Goal: Information Seeking & Learning: Check status

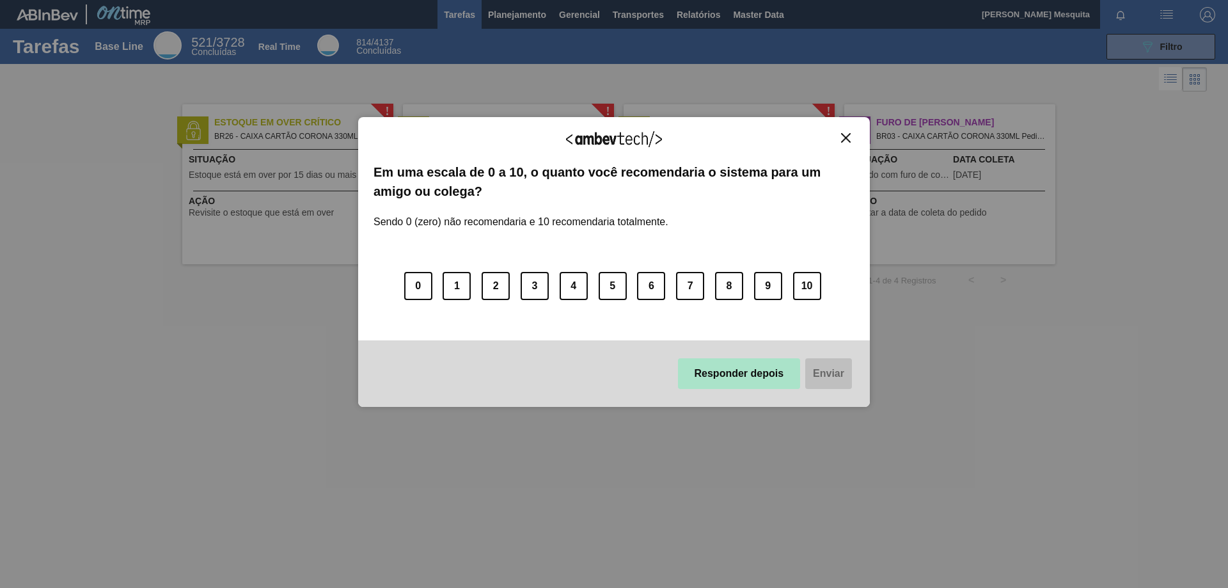
click at [722, 375] on button "Responder depois" at bounding box center [739, 373] width 123 height 31
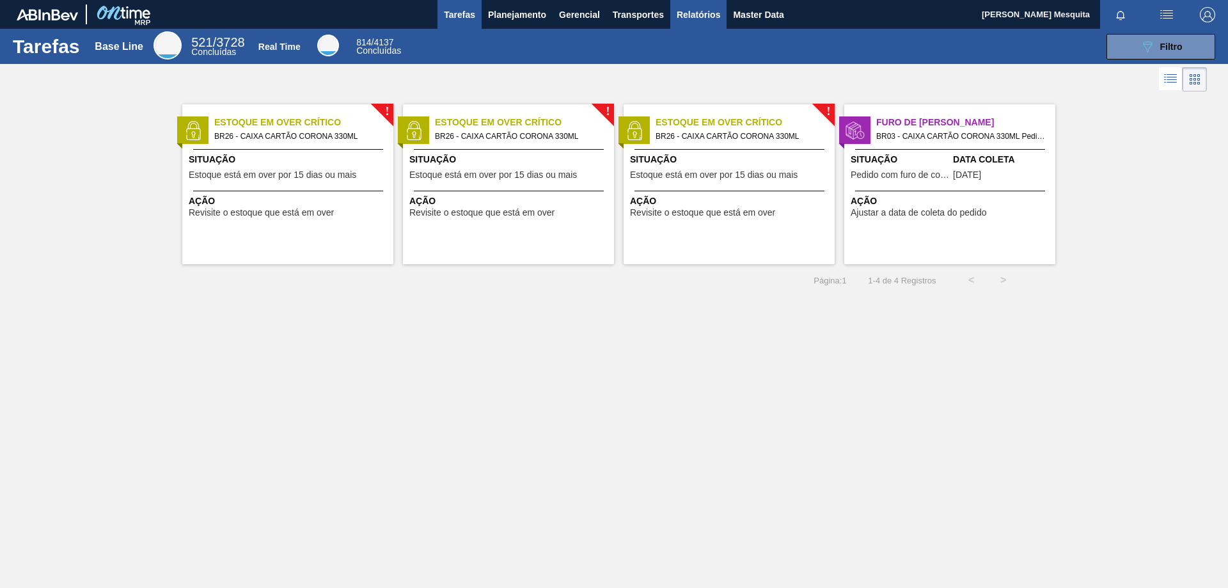
click at [713, 25] on button "Relatórios" at bounding box center [698, 14] width 56 height 29
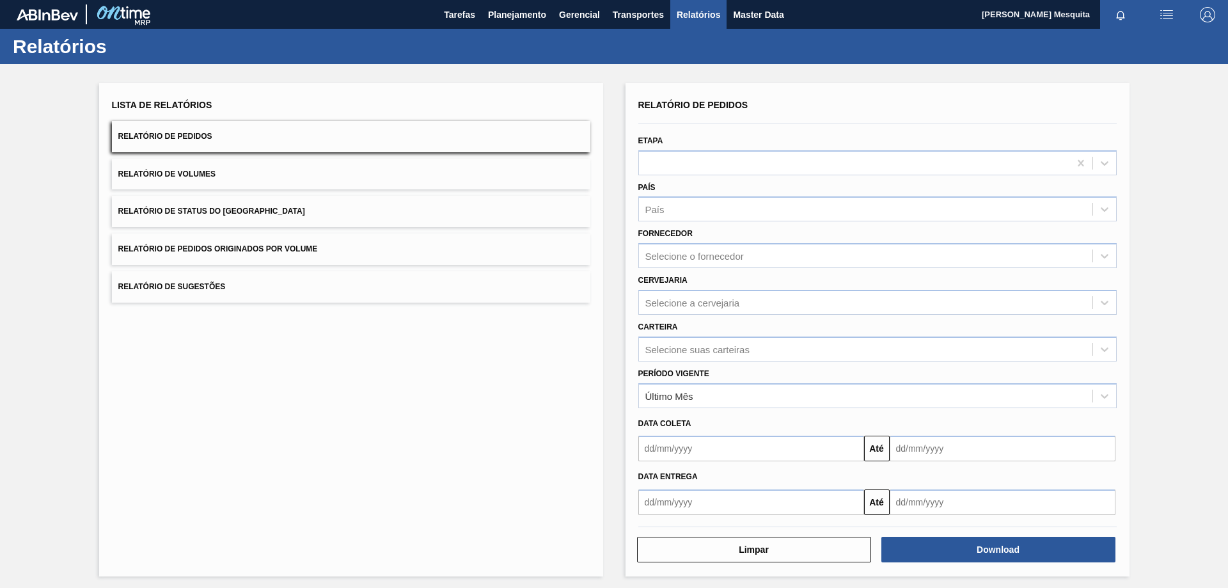
click at [706, 394] on div "Último Mês" at bounding box center [866, 395] width 454 height 19
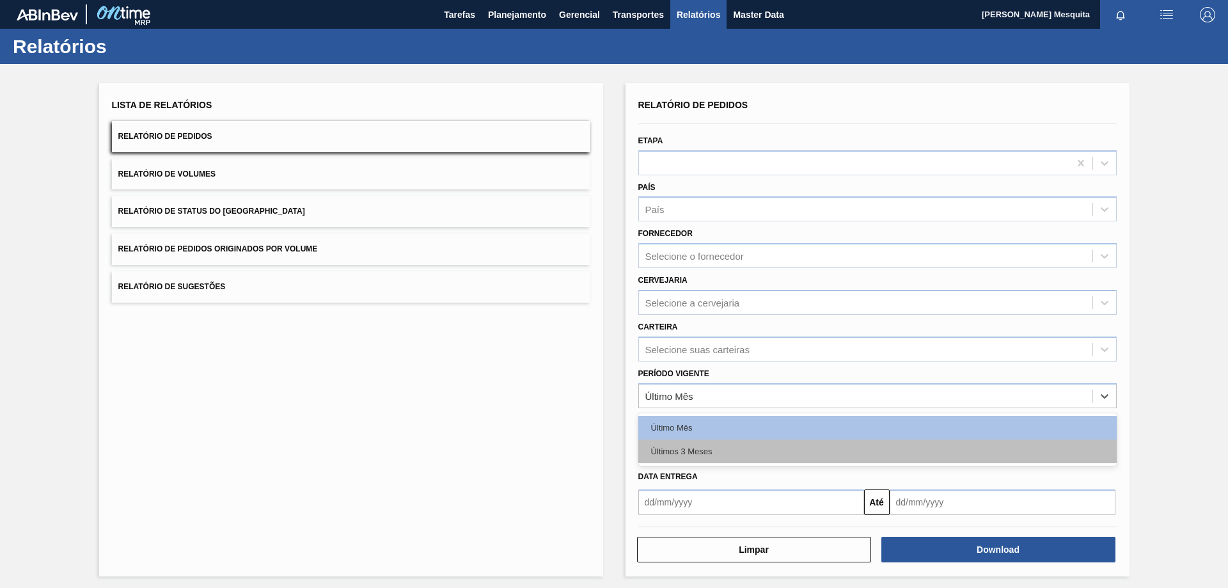
click at [702, 461] on div "Últimos 3 Meses" at bounding box center [877, 451] width 478 height 24
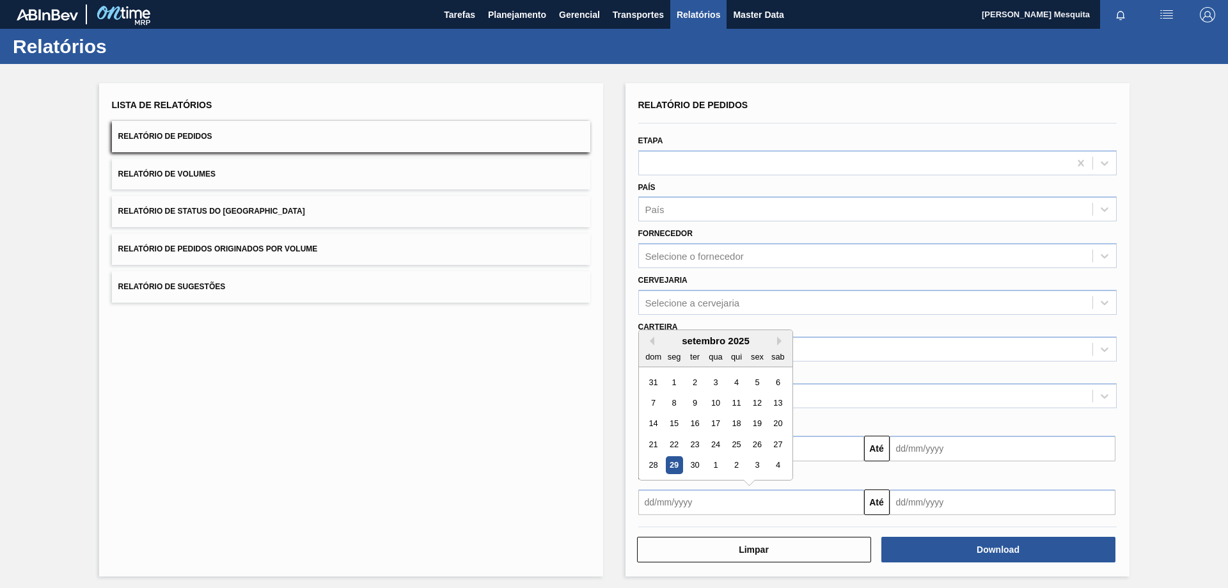
click at [698, 511] on input "text" at bounding box center [751, 502] width 226 height 26
click at [668, 381] on div "1" at bounding box center [673, 382] width 17 height 17
type input "01/09/2025"
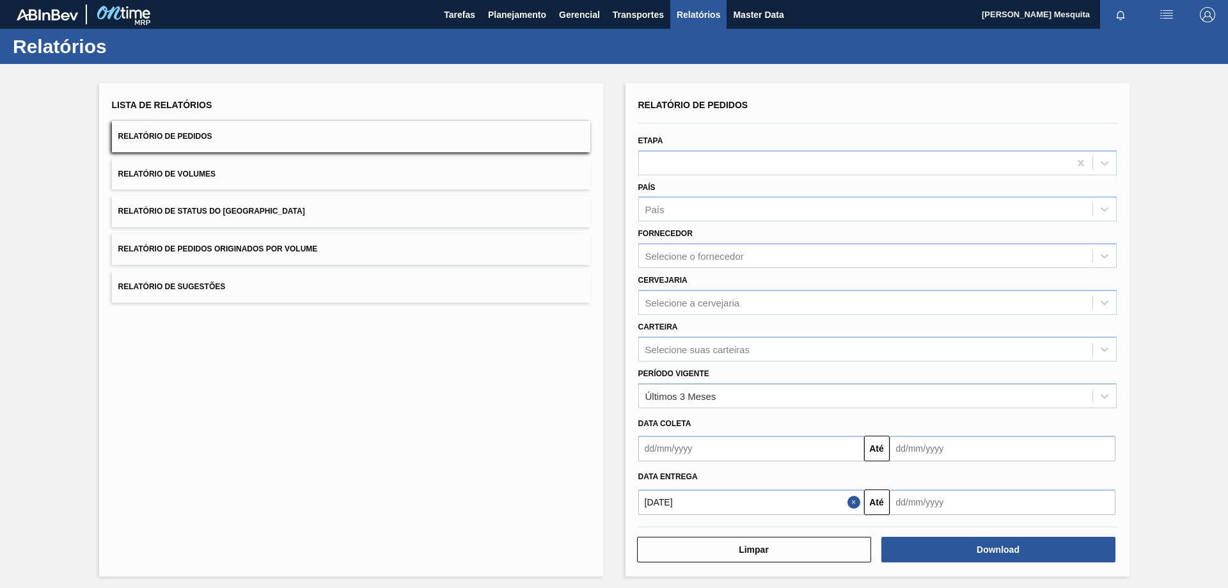
click at [907, 497] on input "text" at bounding box center [1003, 502] width 226 height 26
click at [1032, 339] on button "Next Month" at bounding box center [1033, 340] width 9 height 9
click at [1010, 464] on div "31" at bounding box center [1008, 465] width 17 height 17
type input "31/10/2025"
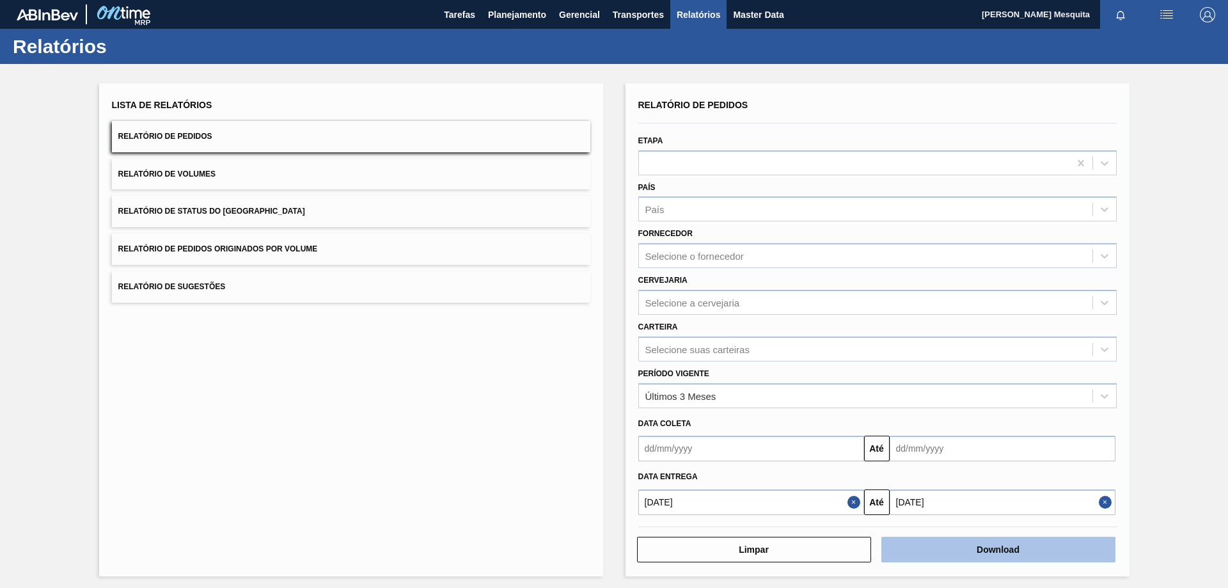
click at [1026, 551] on button "Download" at bounding box center [998, 550] width 234 height 26
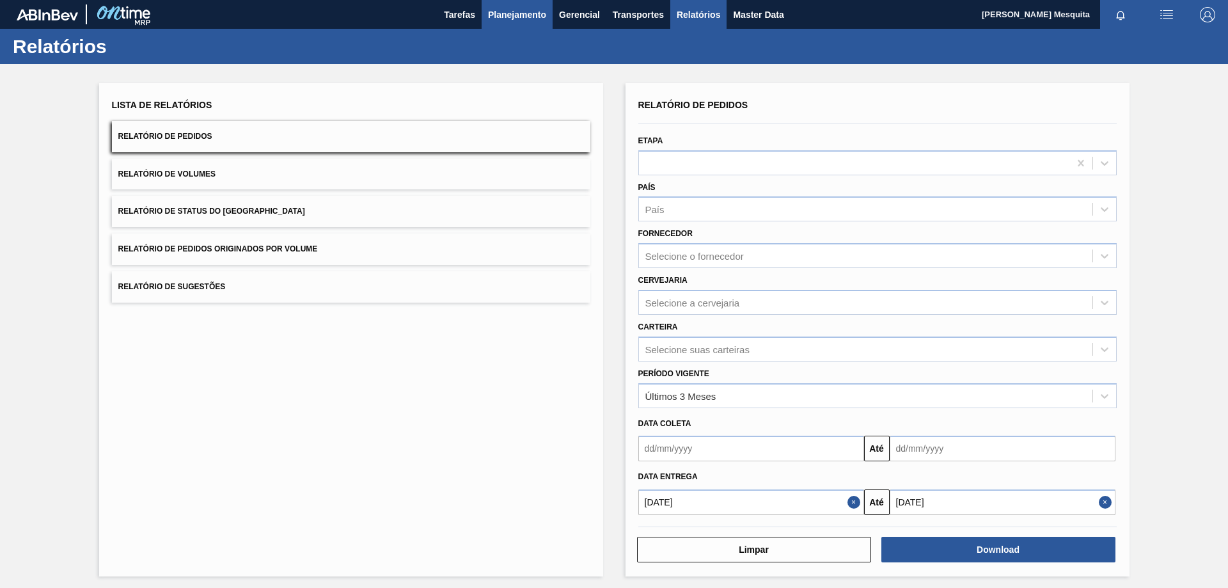
click at [528, 23] on button "Planejamento" at bounding box center [517, 14] width 71 height 29
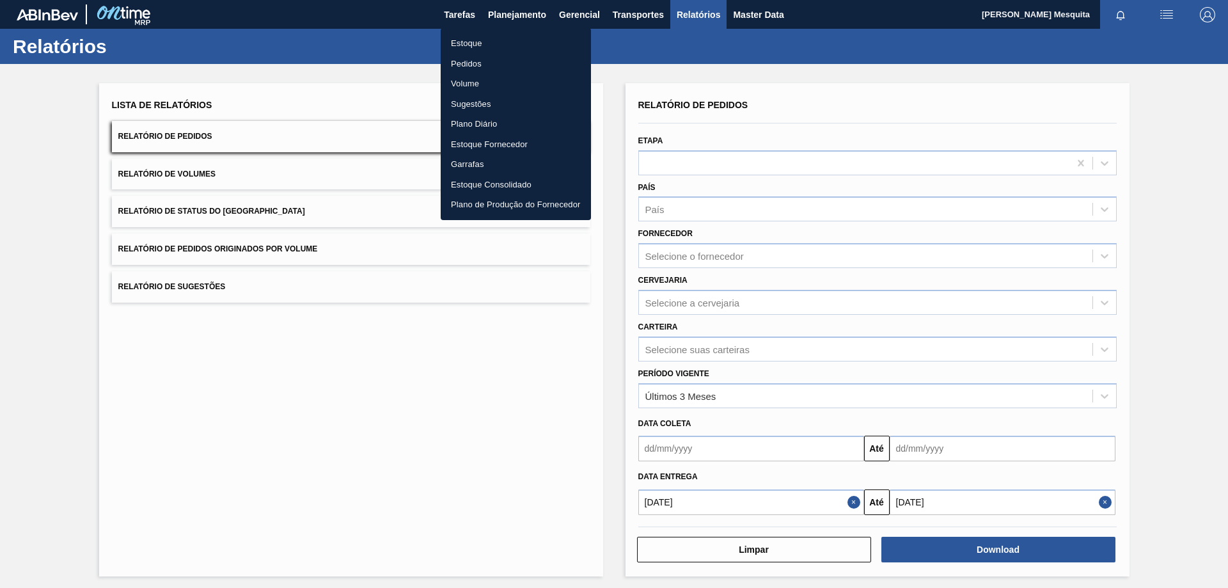
click at [481, 49] on li "Estoque" at bounding box center [516, 43] width 150 height 20
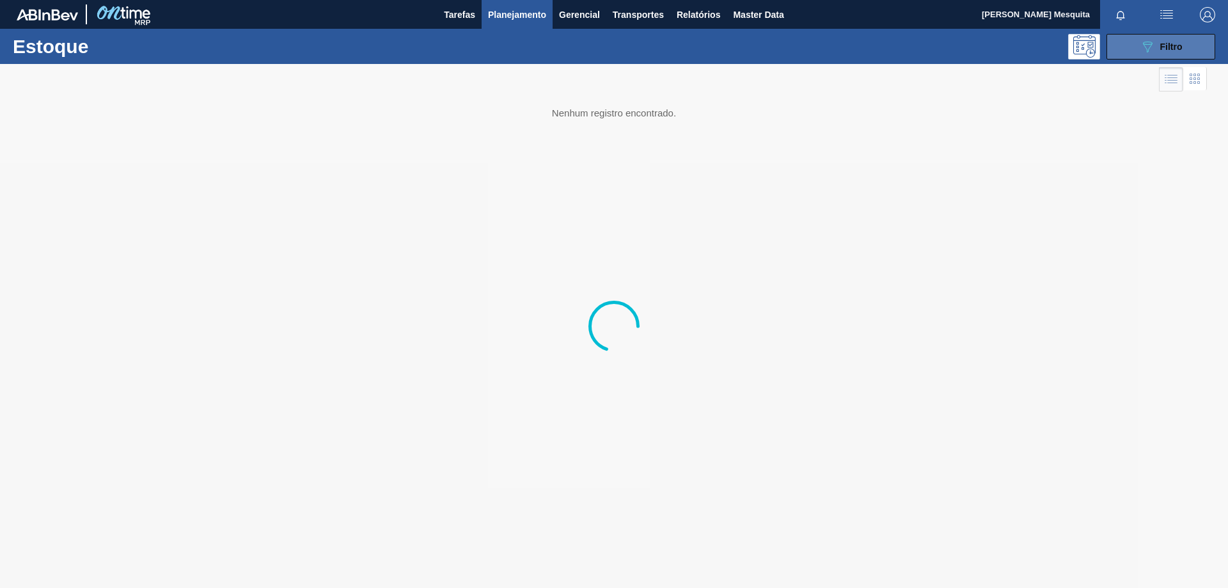
click at [1164, 51] on span "Filtro" at bounding box center [1171, 47] width 22 height 10
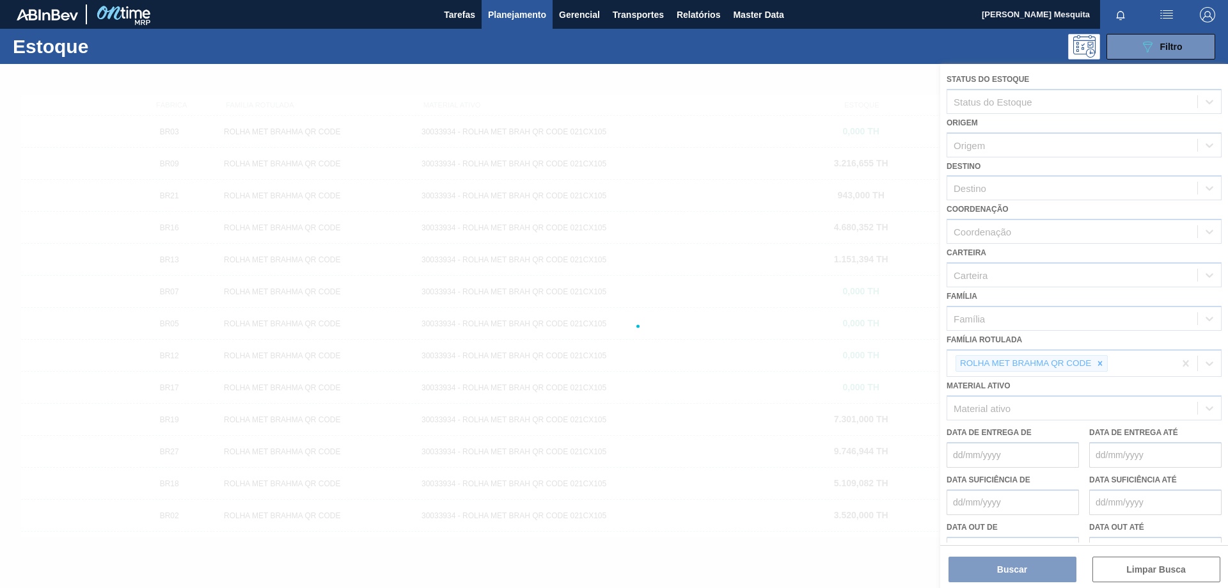
click at [1068, 416] on div at bounding box center [614, 326] width 1228 height 524
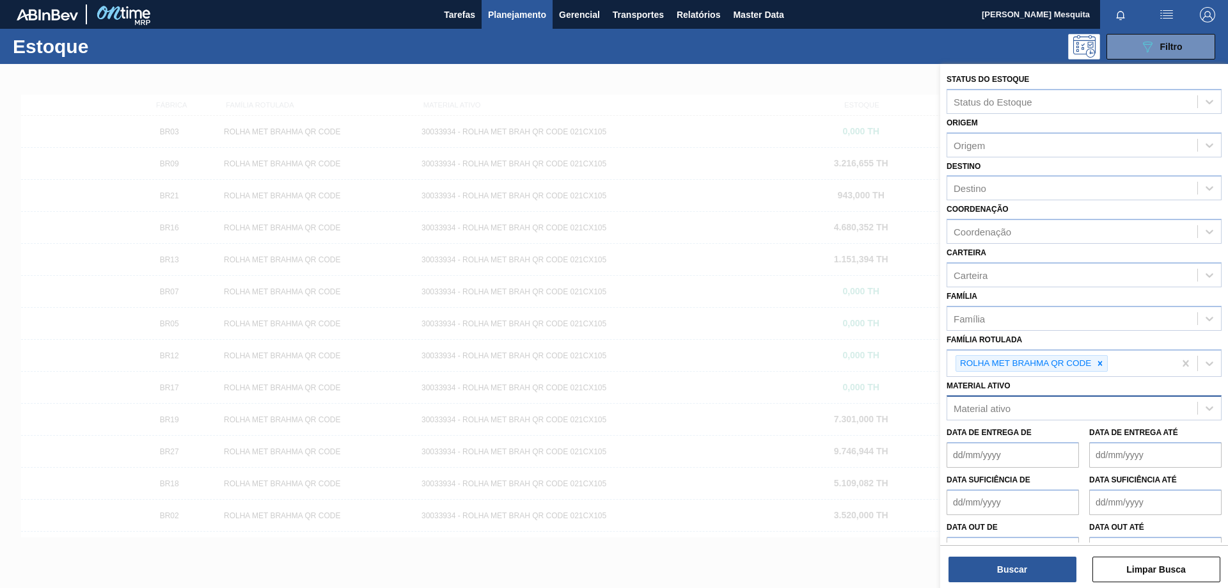
click at [1010, 404] on div "Material ativo" at bounding box center [982, 408] width 57 height 11
paste ativo "30007319"
type ativo "30007319"
click at [1042, 433] on div "30007319 - AROMA CARAMBOLA GIN TONIC" at bounding box center [1084, 440] width 275 height 24
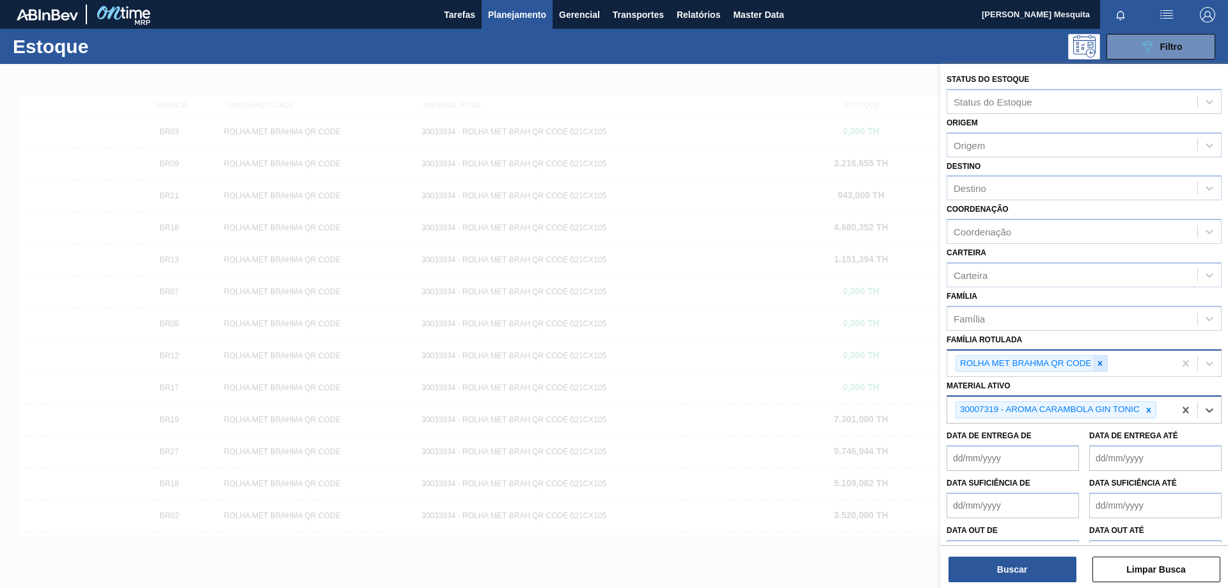
click at [1102, 363] on icon at bounding box center [1100, 363] width 9 height 9
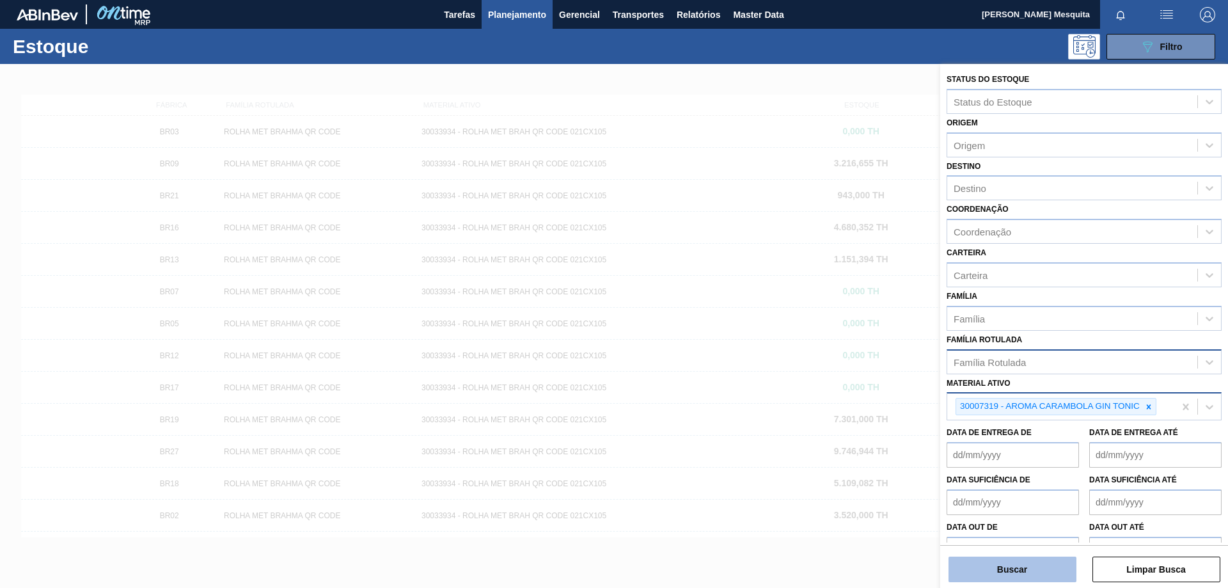
click at [1014, 571] on button "Buscar" at bounding box center [1013, 570] width 128 height 26
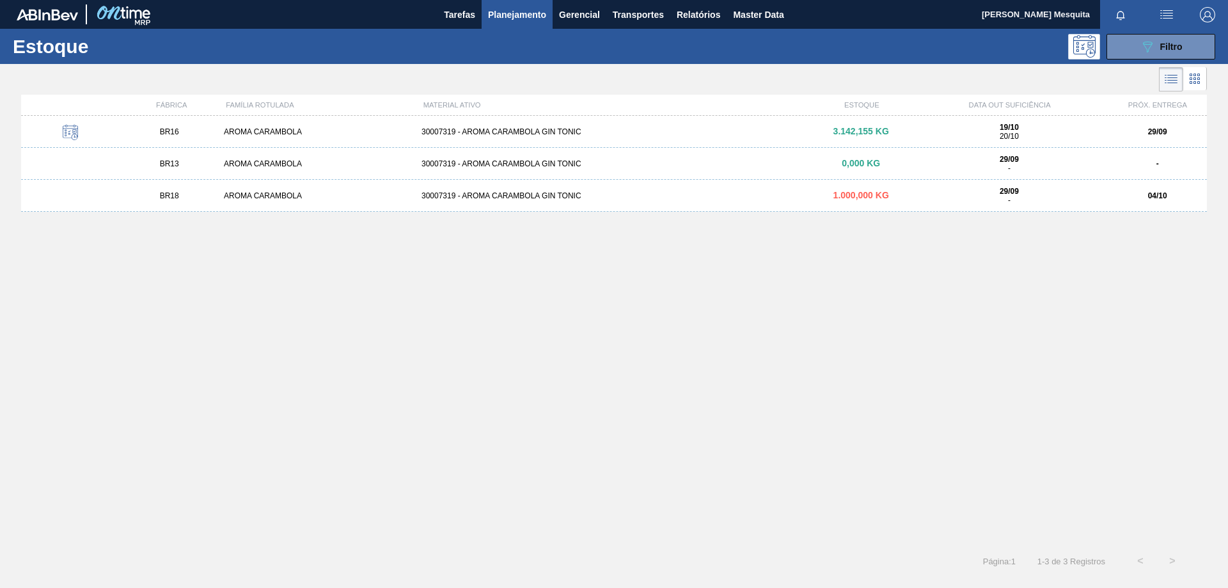
click at [290, 129] on div "AROMA CARAMBOLA" at bounding box center [318, 131] width 198 height 9
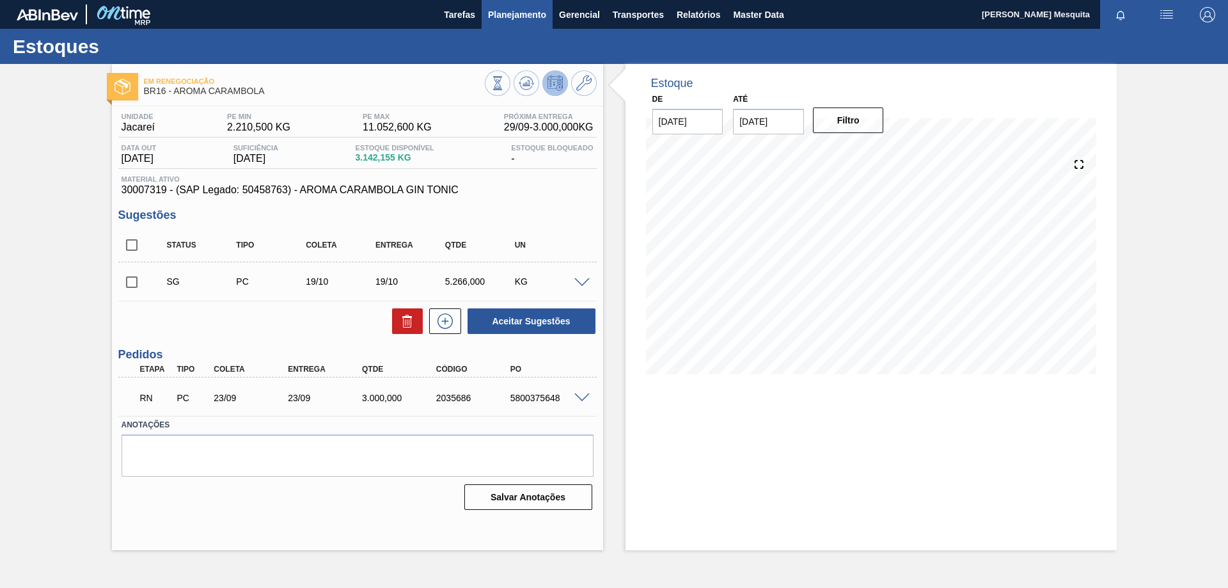
click at [519, 13] on span "Planejamento" at bounding box center [517, 14] width 58 height 15
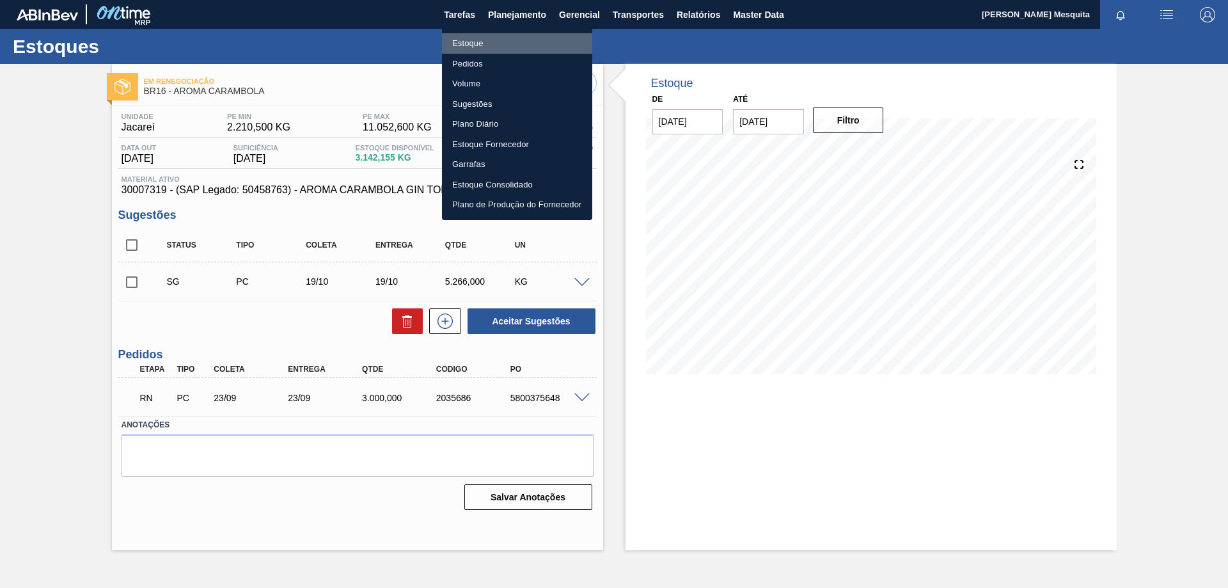
click at [480, 40] on li "Estoque" at bounding box center [517, 43] width 150 height 20
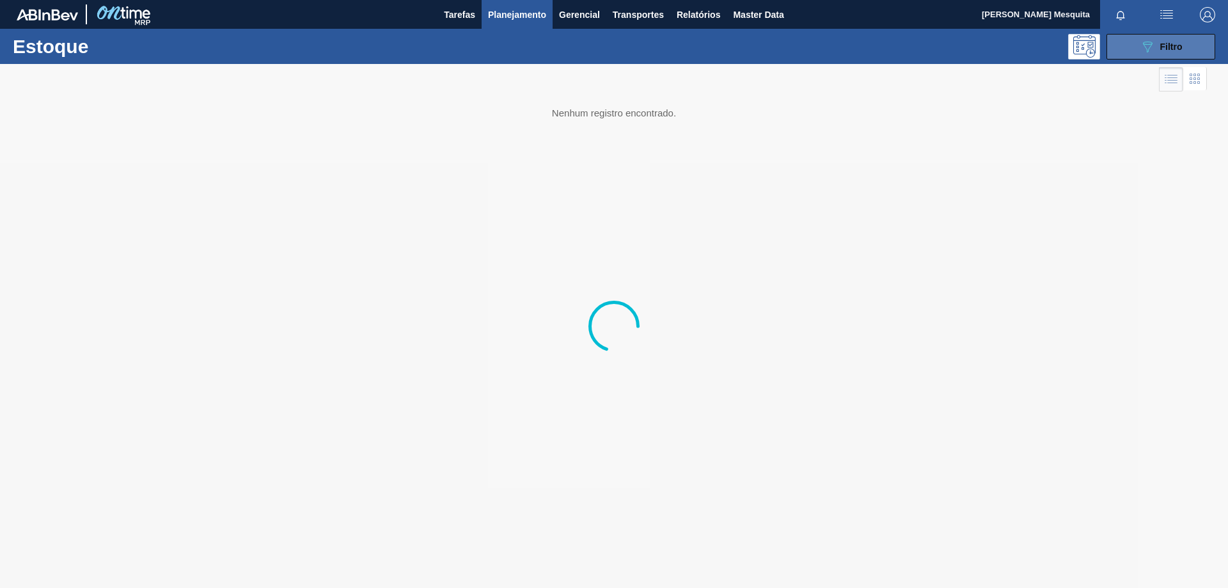
click at [1146, 47] on icon "089F7B8B-B2A5-4AFE-B5C0-19BA573D28AC" at bounding box center [1147, 46] width 15 height 15
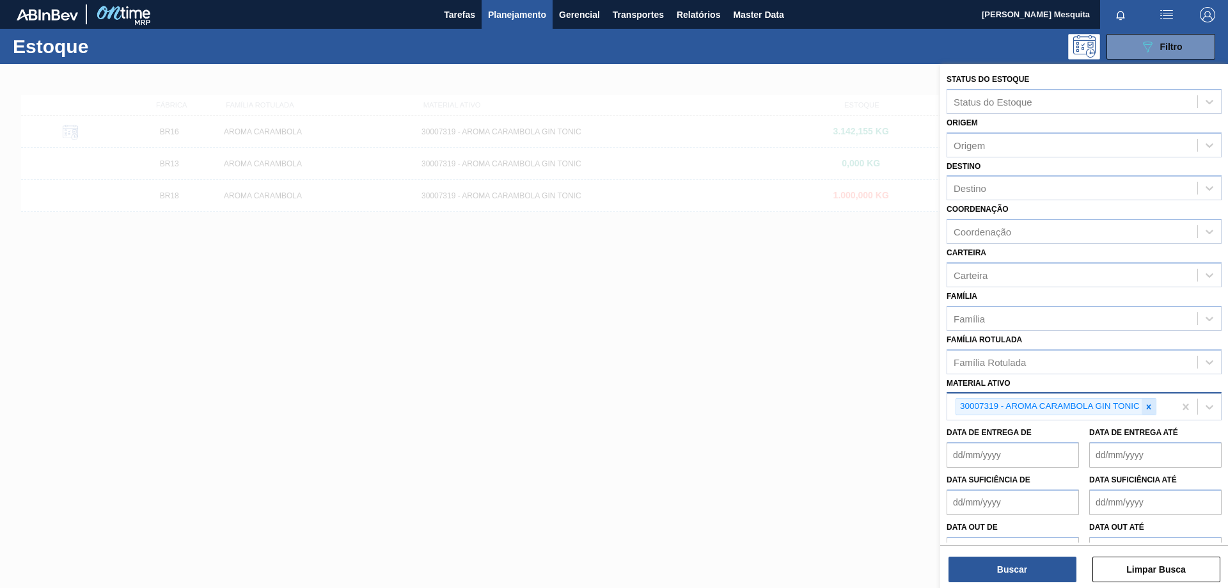
click at [1151, 408] on icon at bounding box center [1148, 406] width 9 height 9
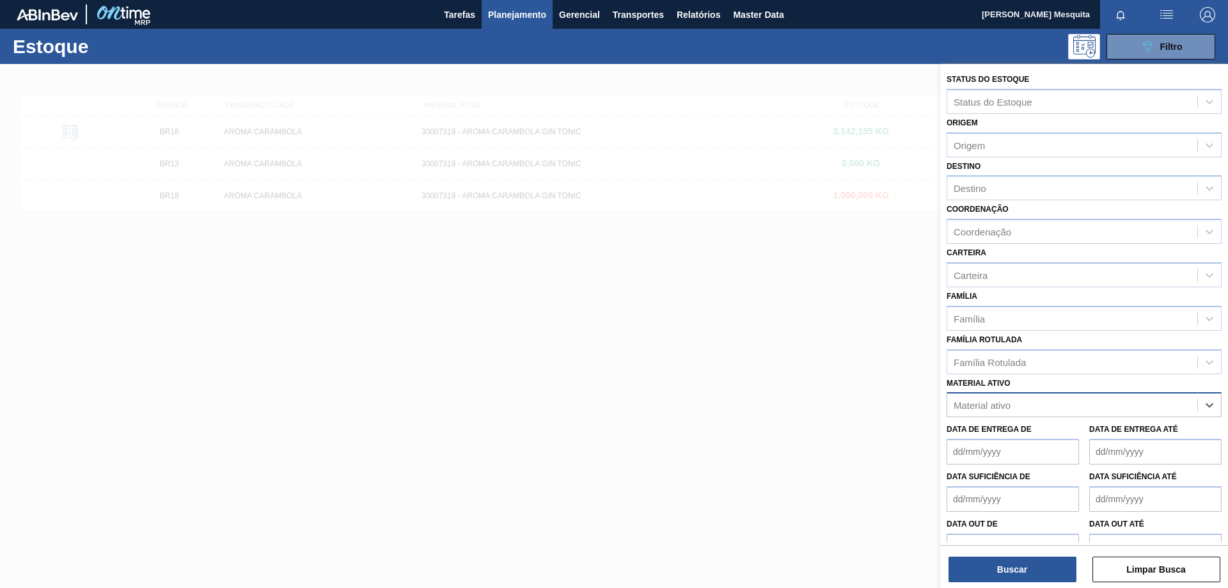
paste ativo "30034006"
type ativo "30034006"
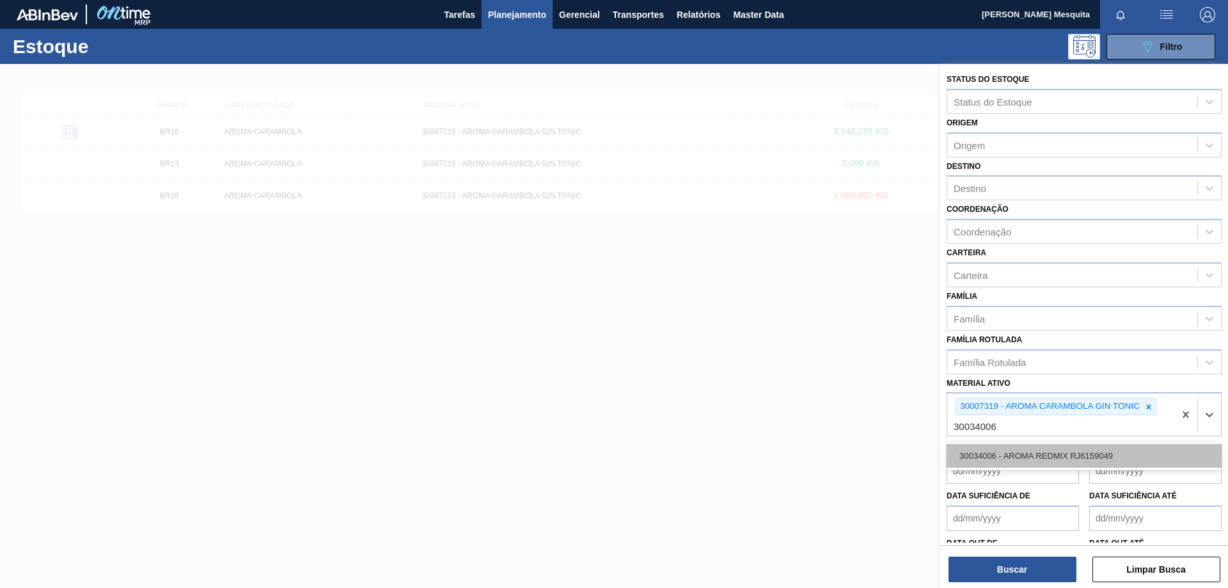
click at [1050, 457] on div "30034006 - AROMA REDMIX RJ6159049" at bounding box center [1084, 456] width 275 height 24
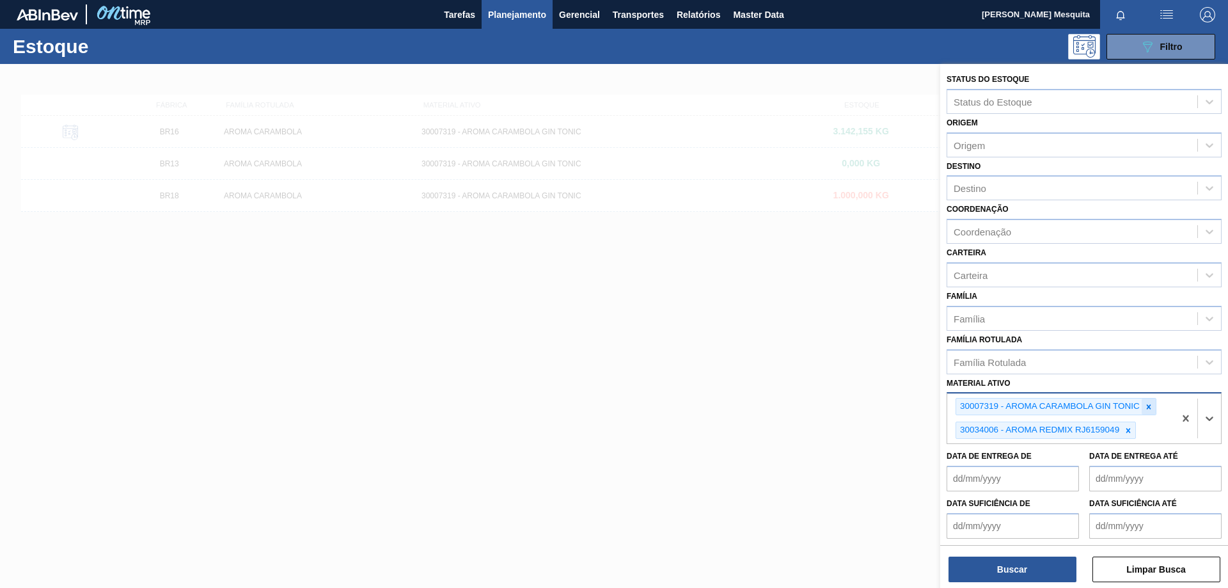
click at [1153, 407] on icon at bounding box center [1148, 406] width 9 height 9
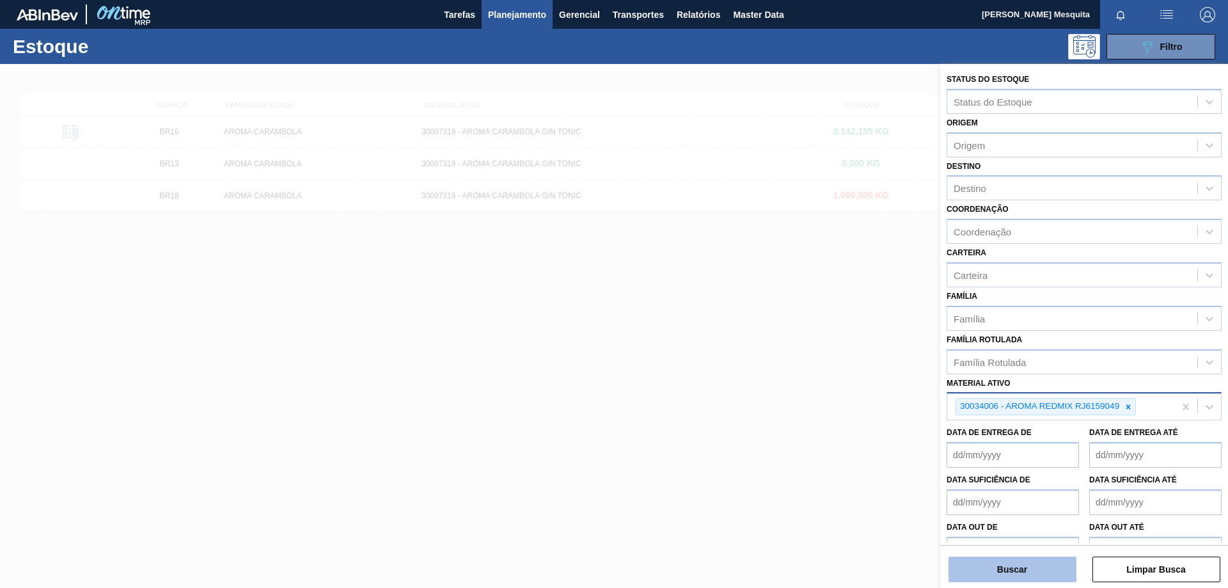
click at [1029, 562] on button "Buscar" at bounding box center [1013, 570] width 128 height 26
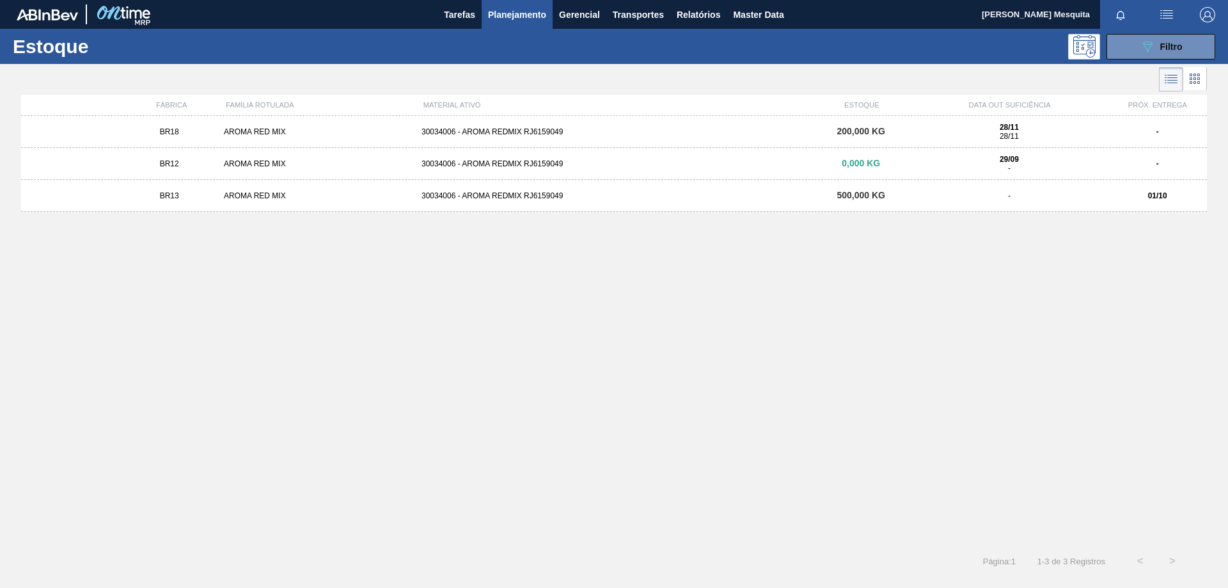
click at [250, 199] on div "AROMA RED MIX" at bounding box center [318, 195] width 198 height 9
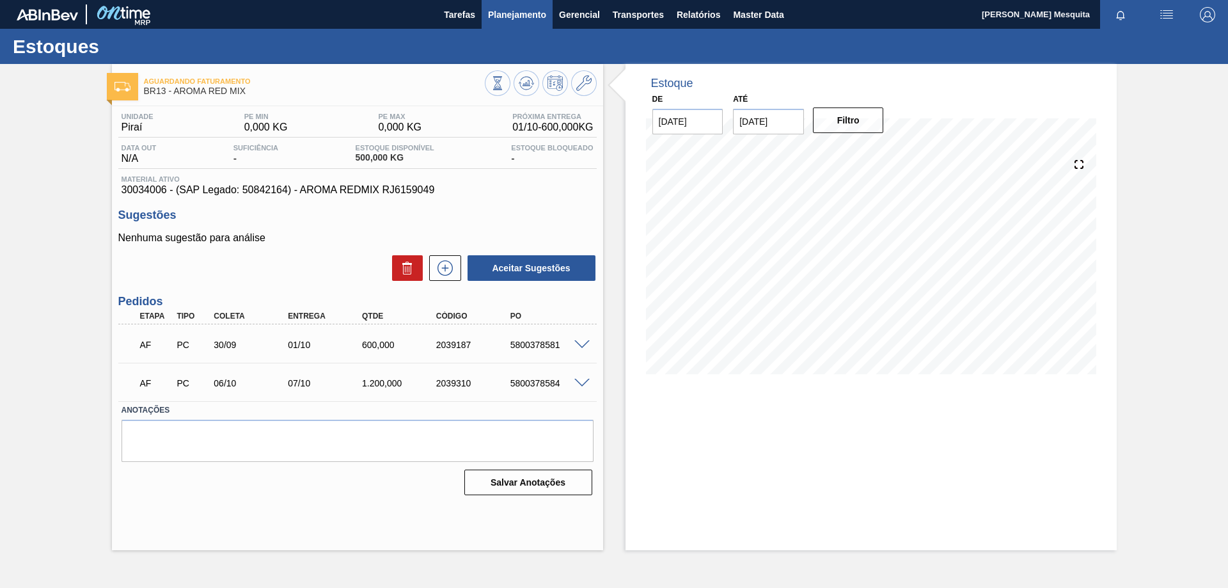
click at [521, 15] on span "Planejamento" at bounding box center [517, 14] width 58 height 15
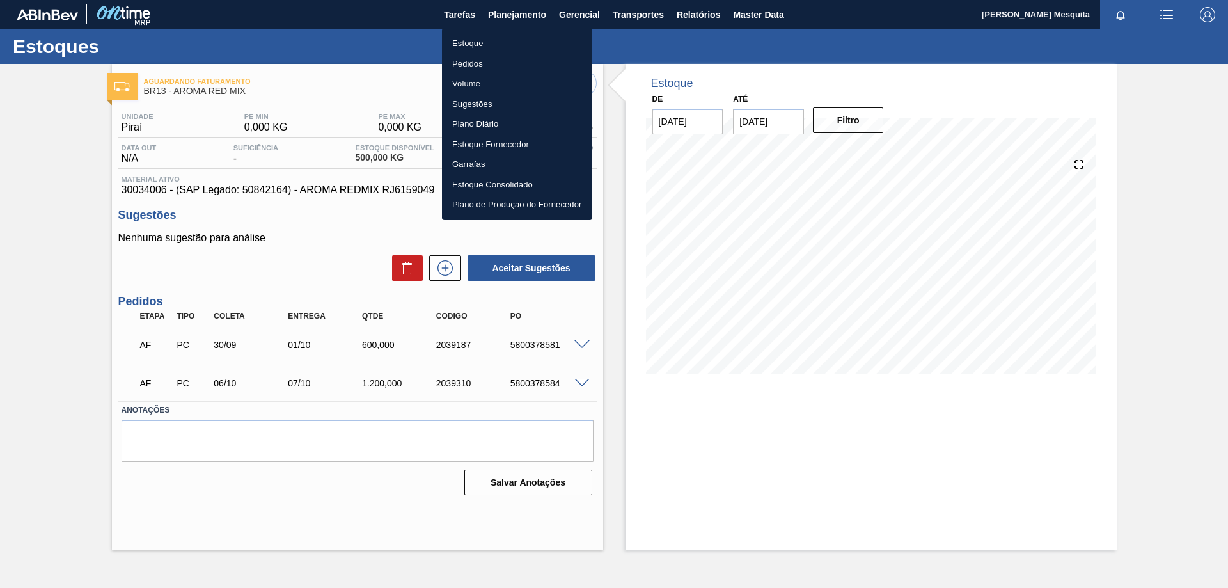
click at [484, 45] on li "Estoque" at bounding box center [517, 43] width 150 height 20
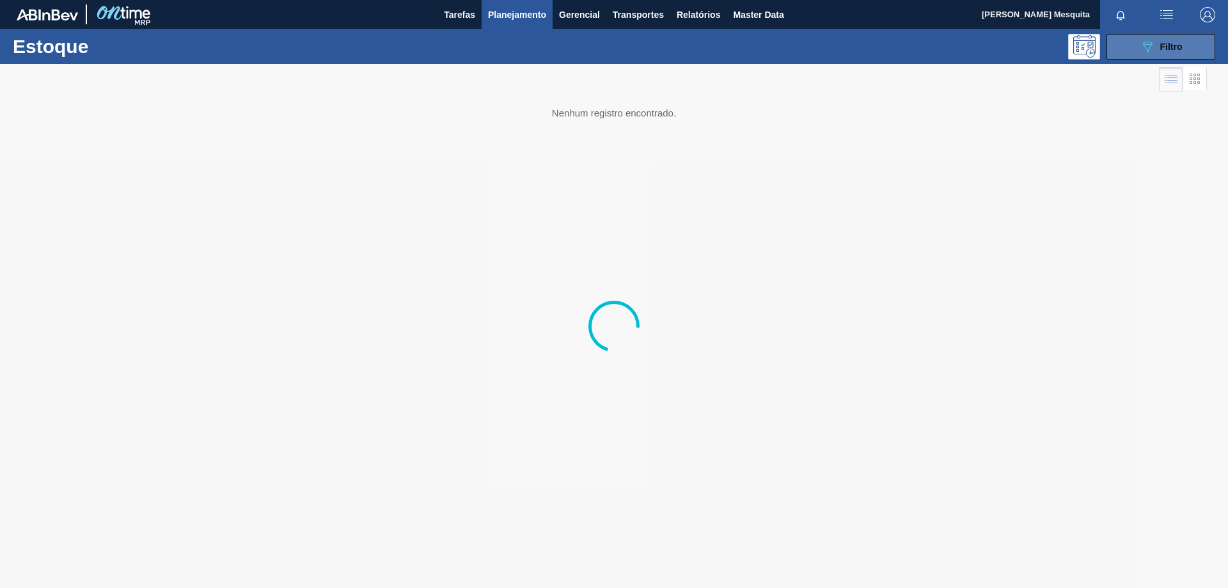
click at [1185, 44] on button "089F7B8B-B2A5-4AFE-B5C0-19BA573D28AC Filtro" at bounding box center [1161, 47] width 109 height 26
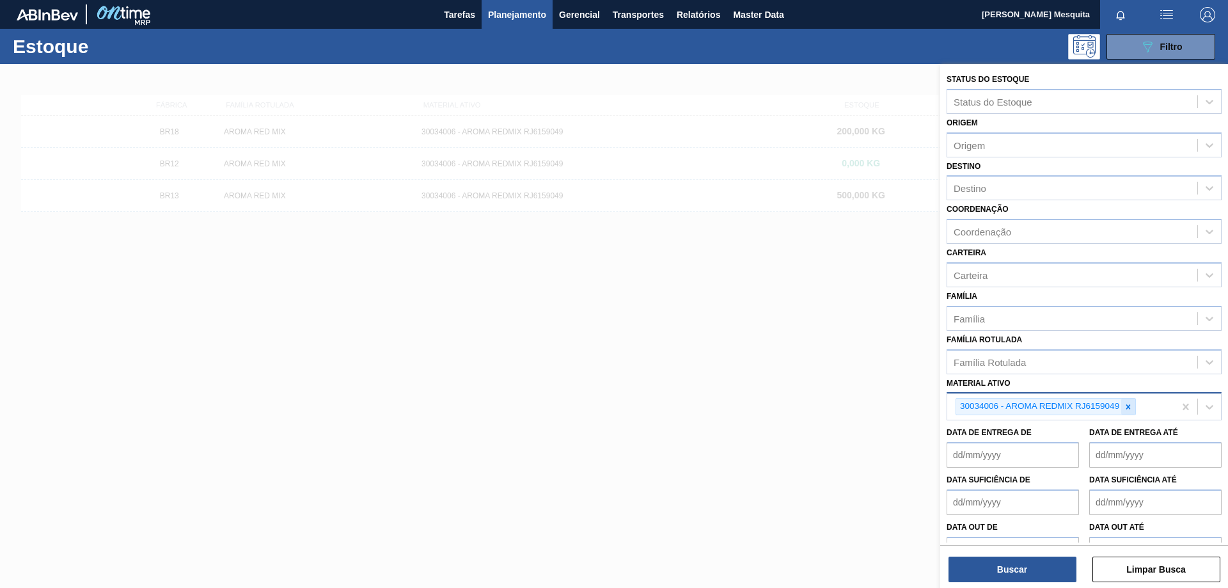
click at [1125, 407] on icon at bounding box center [1128, 406] width 9 height 9
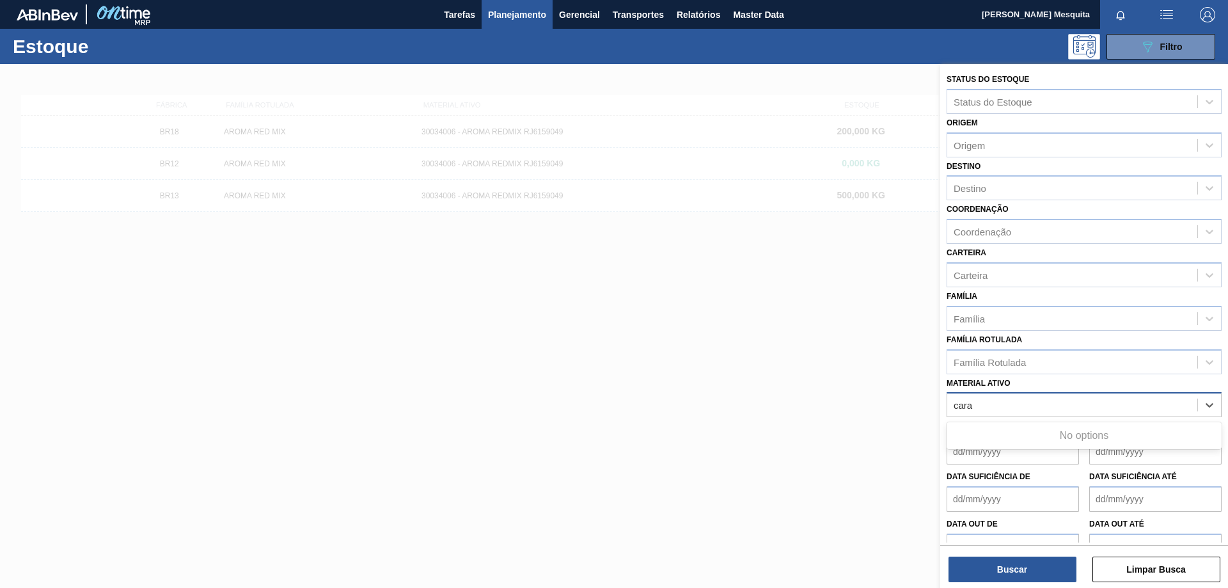
type ativo "caram"
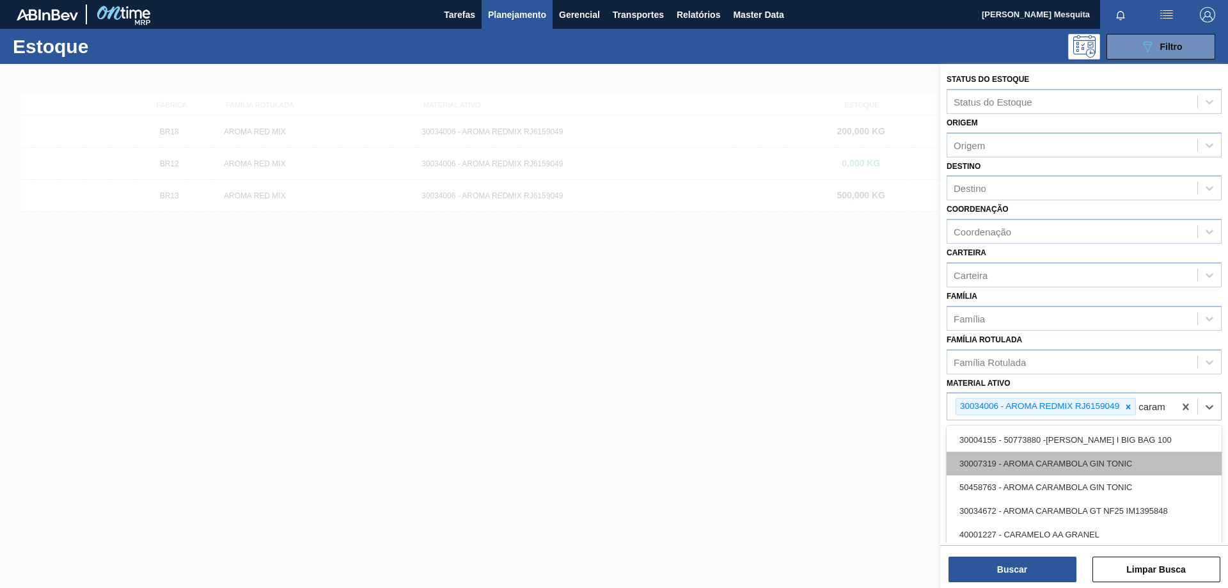
click at [1051, 475] on div "30007319 - AROMA CARAMBOLA GIN TONIC" at bounding box center [1084, 464] width 275 height 24
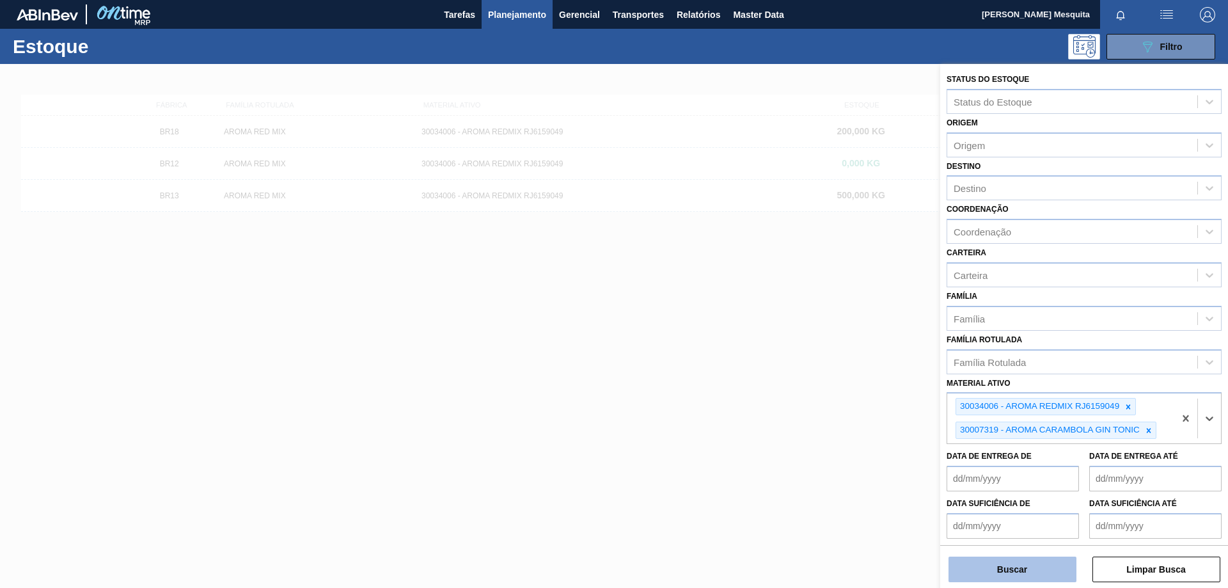
click at [1041, 572] on button "Buscar" at bounding box center [1013, 570] width 128 height 26
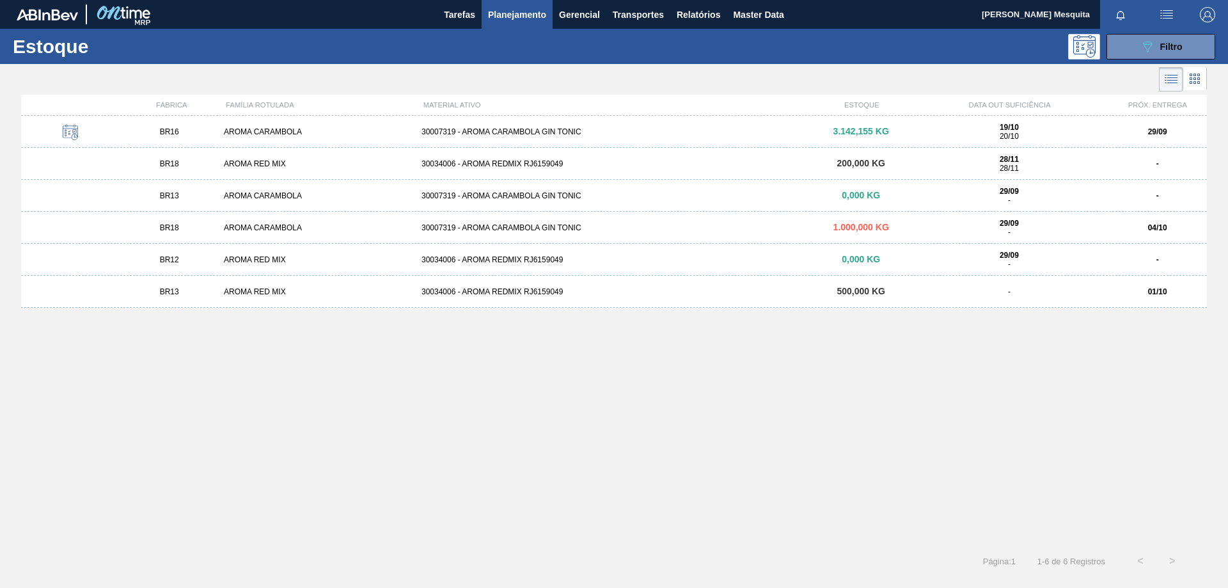
click at [304, 191] on div "AROMA CARAMBOLA" at bounding box center [318, 195] width 198 height 9
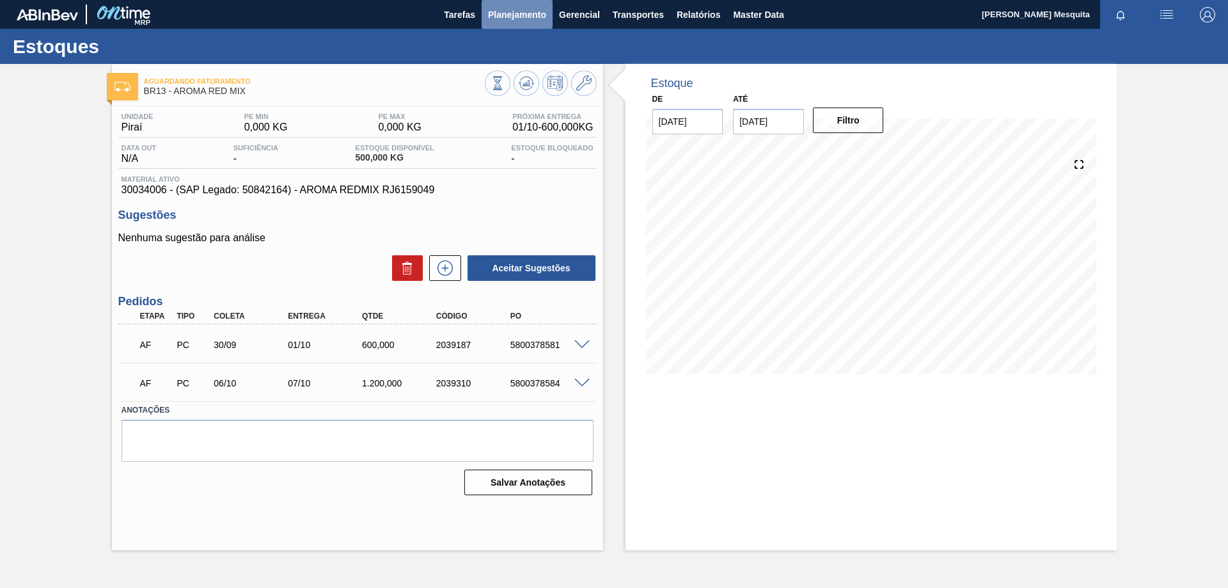
click at [512, 16] on span "Planejamento" at bounding box center [517, 14] width 58 height 15
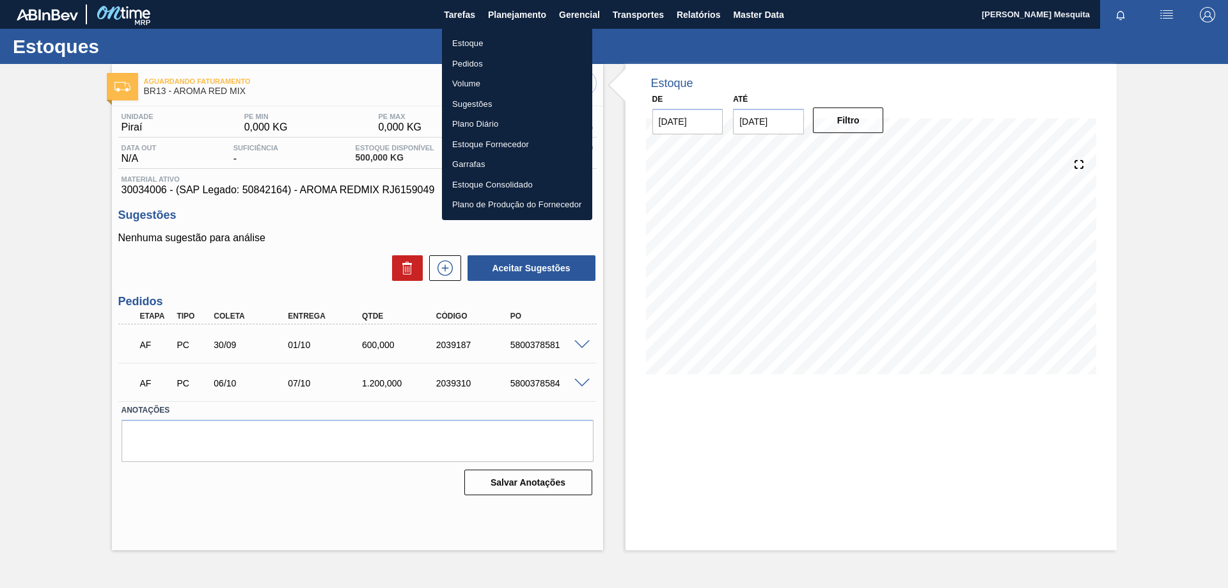
click at [479, 47] on li "Estoque" at bounding box center [517, 43] width 150 height 20
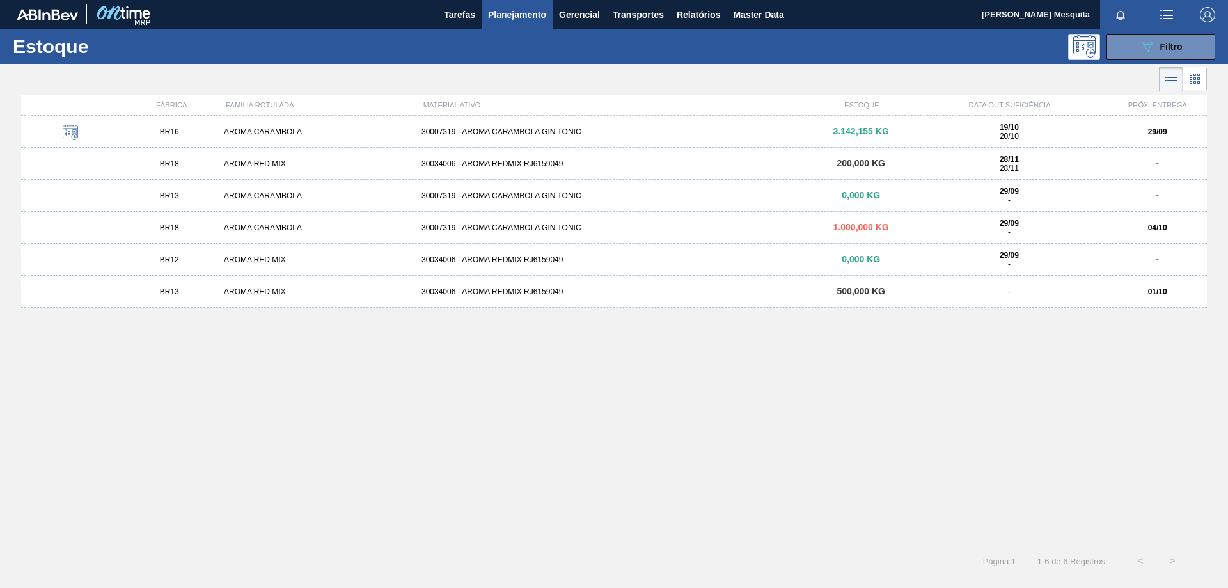
click at [292, 132] on div "AROMA CARAMBOLA" at bounding box center [318, 131] width 198 height 9
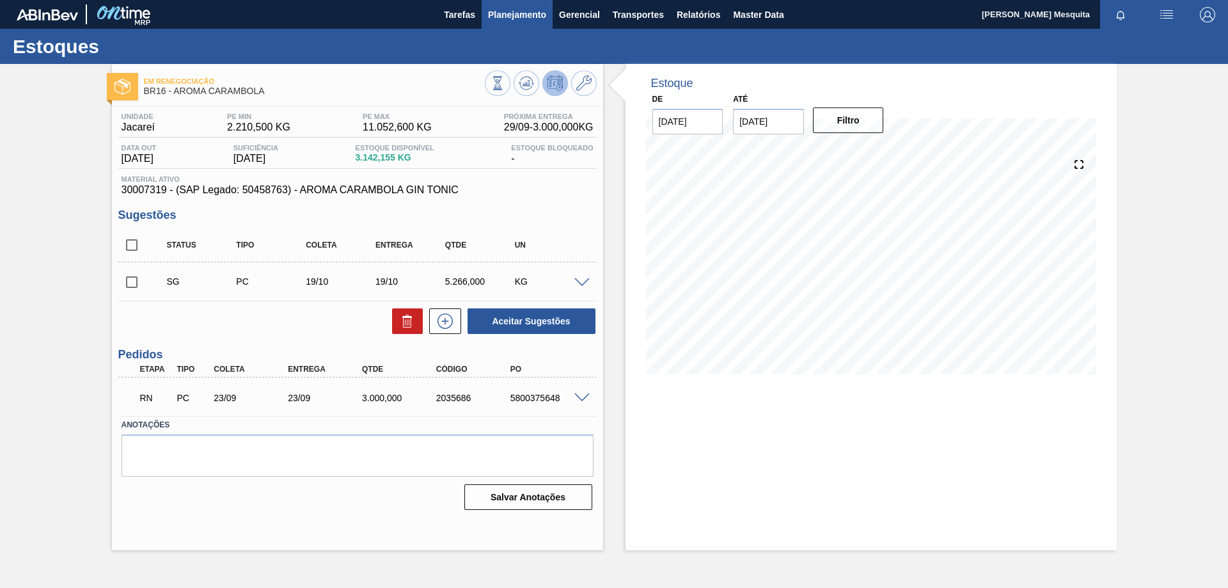
click at [517, 12] on span "Planejamento" at bounding box center [517, 14] width 58 height 15
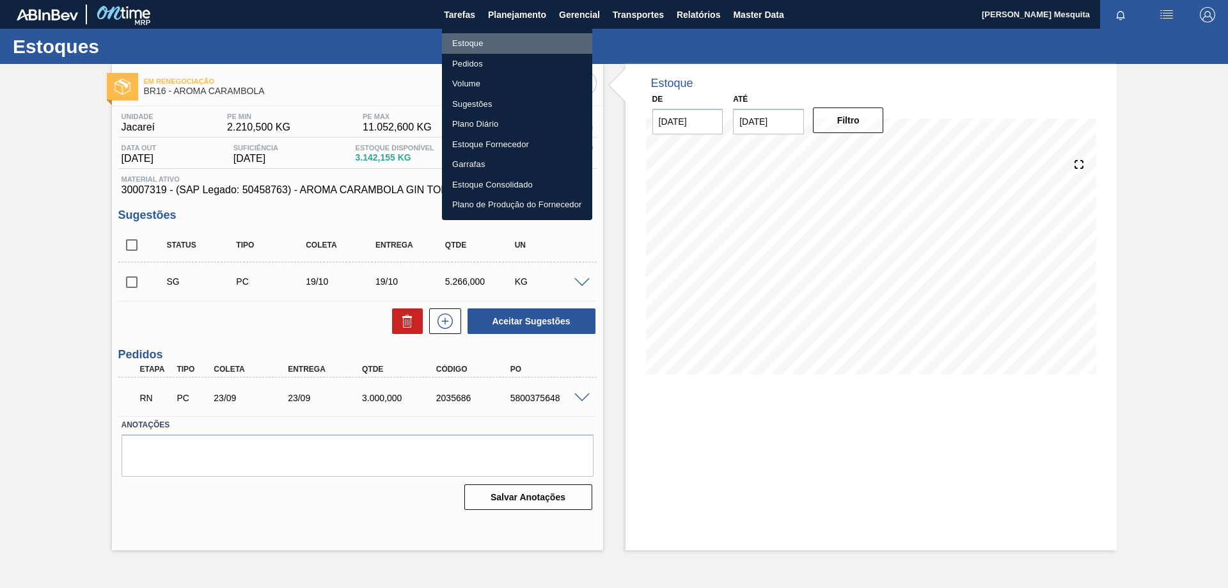
click at [480, 43] on li "Estoque" at bounding box center [517, 43] width 150 height 20
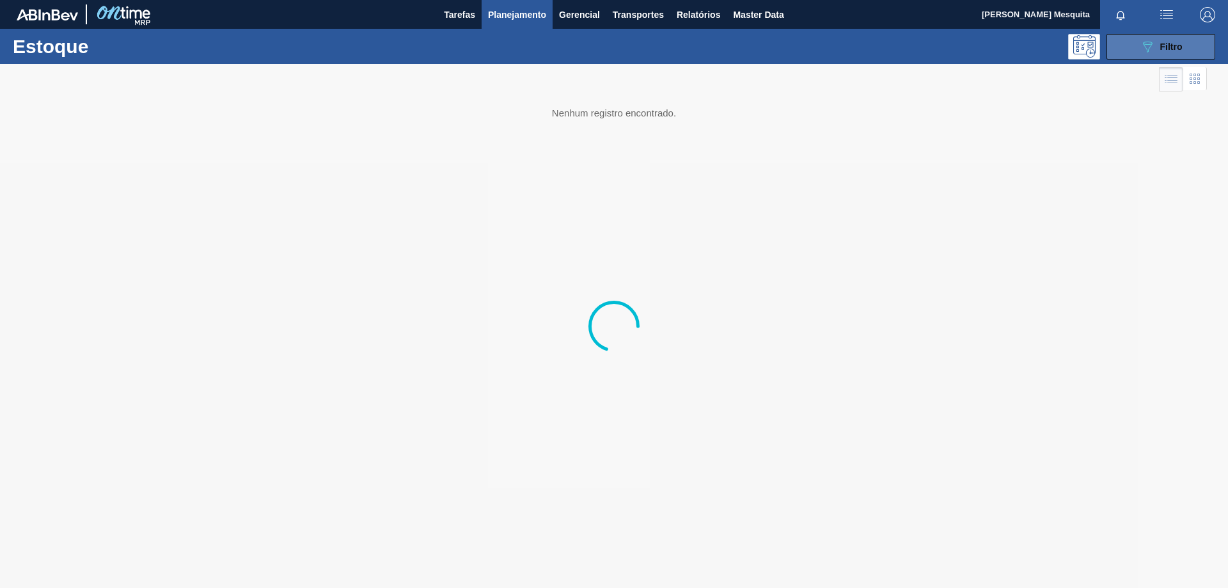
click at [1156, 45] on div "089F7B8B-B2A5-4AFE-B5C0-19BA573D28AC Filtro" at bounding box center [1161, 46] width 43 height 15
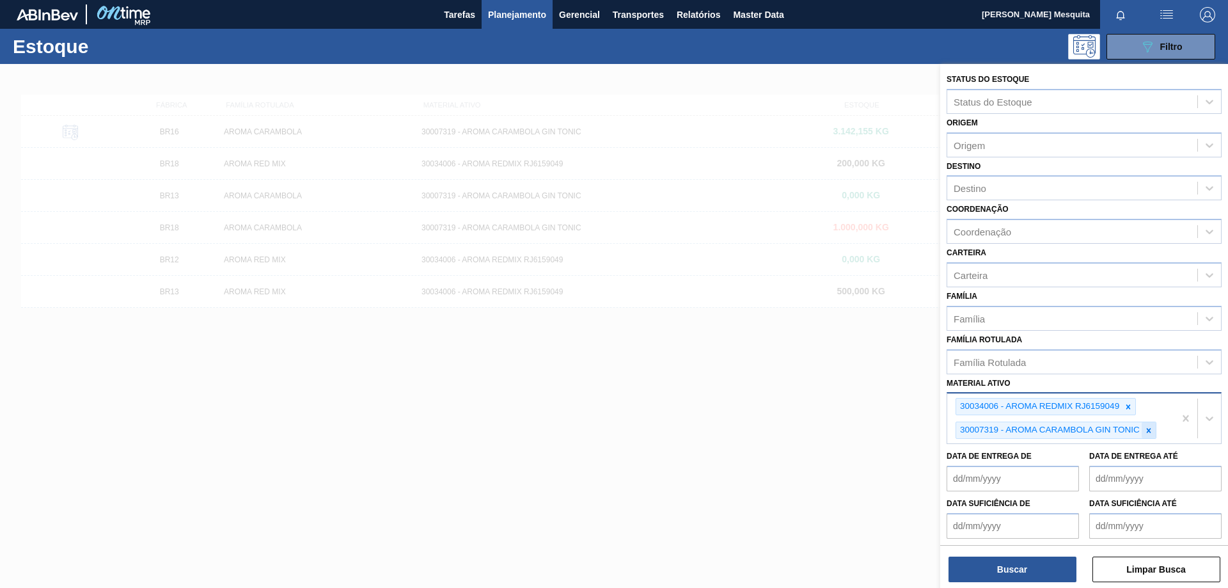
click at [1150, 432] on icon at bounding box center [1149, 430] width 4 height 4
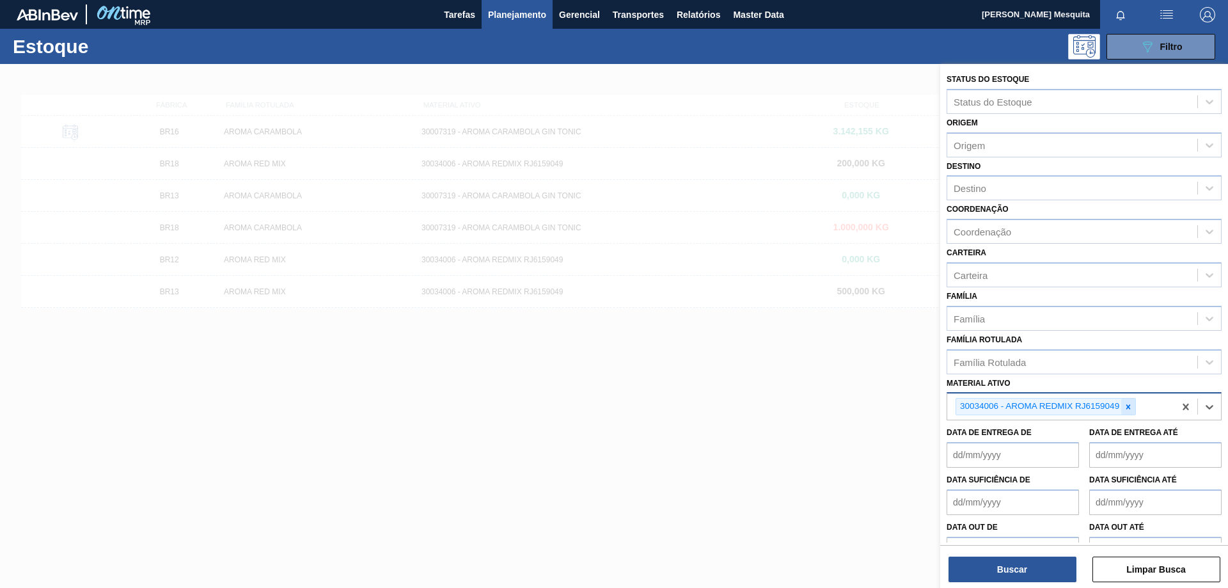
click at [1130, 409] on icon at bounding box center [1128, 406] width 9 height 9
paste ativo "30031881"
type ativo "30031881"
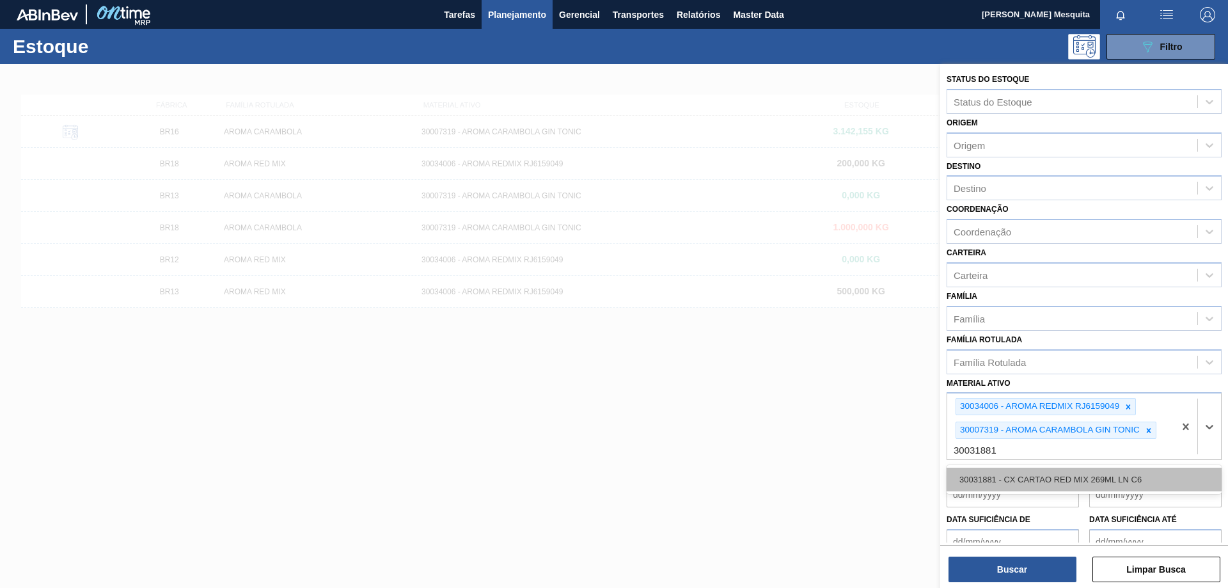
click at [1094, 482] on div "30031881 - CX CARTAO RED MIX 269ML LN C6" at bounding box center [1084, 480] width 275 height 24
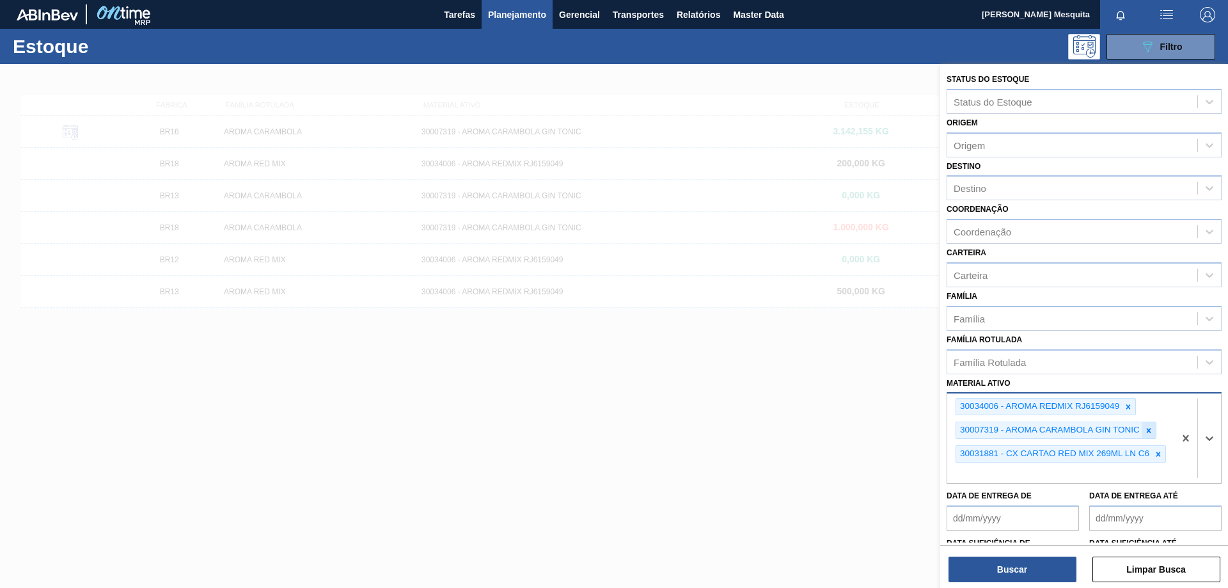
click at [1147, 432] on icon at bounding box center [1149, 430] width 4 height 4
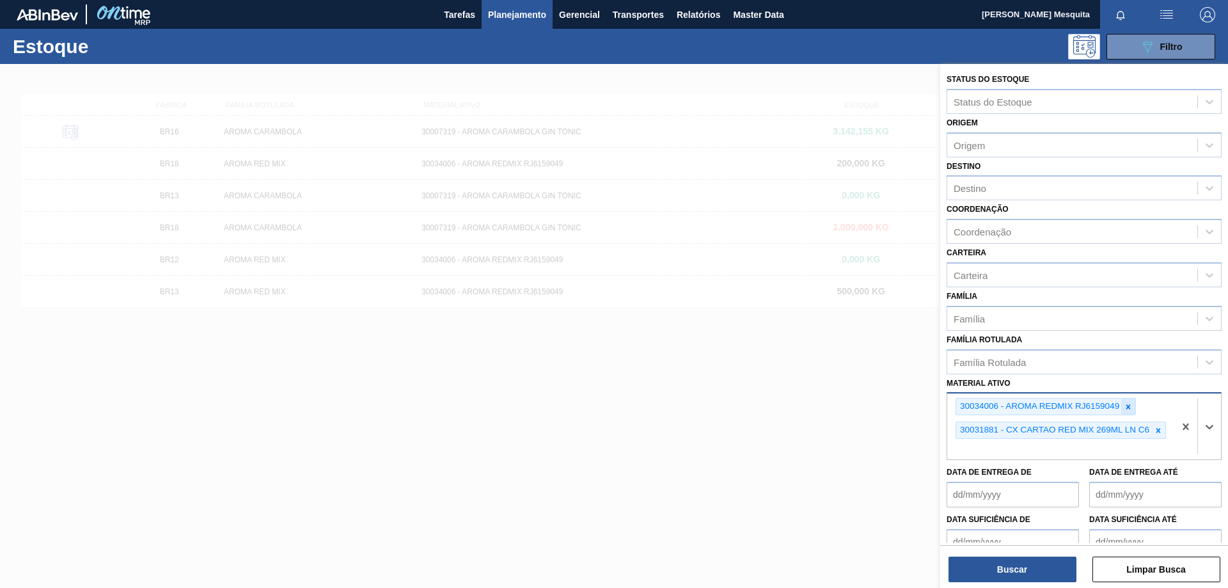
click at [1126, 408] on icon at bounding box center [1128, 406] width 9 height 9
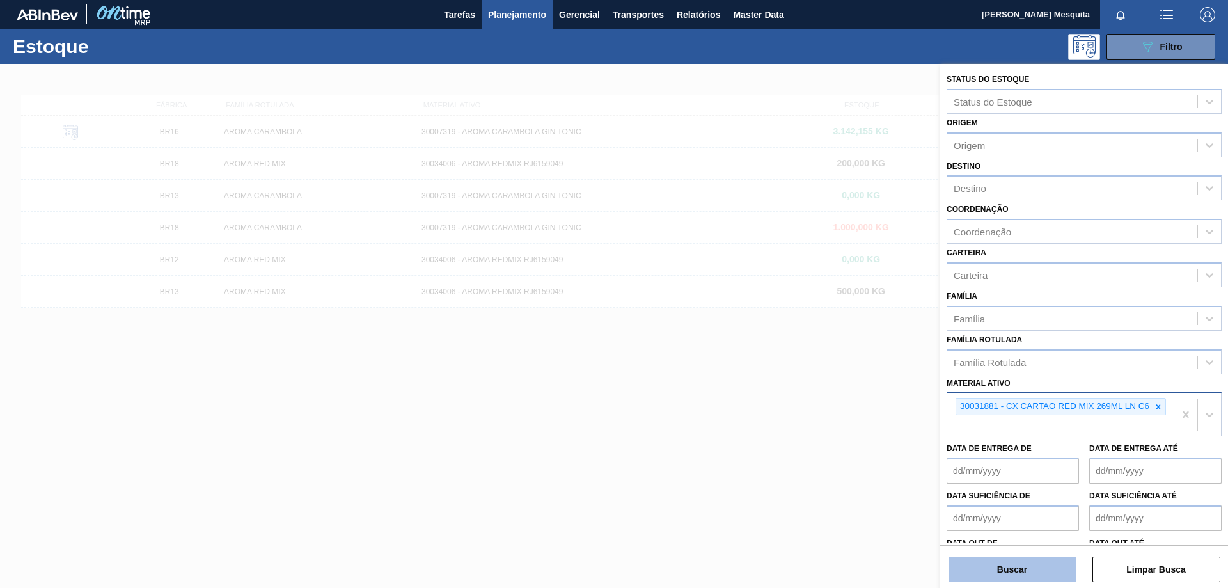
click at [1016, 571] on button "Buscar" at bounding box center [1013, 570] width 128 height 26
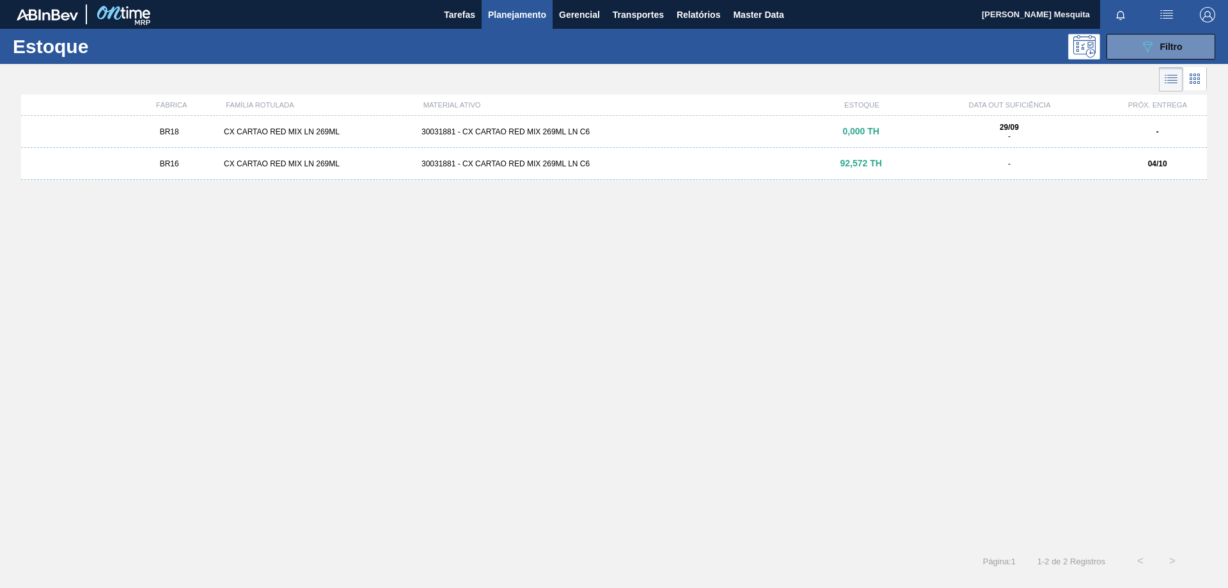
click at [297, 164] on div "CX CARTAO RED MIX LN 269ML" at bounding box center [318, 163] width 198 height 9
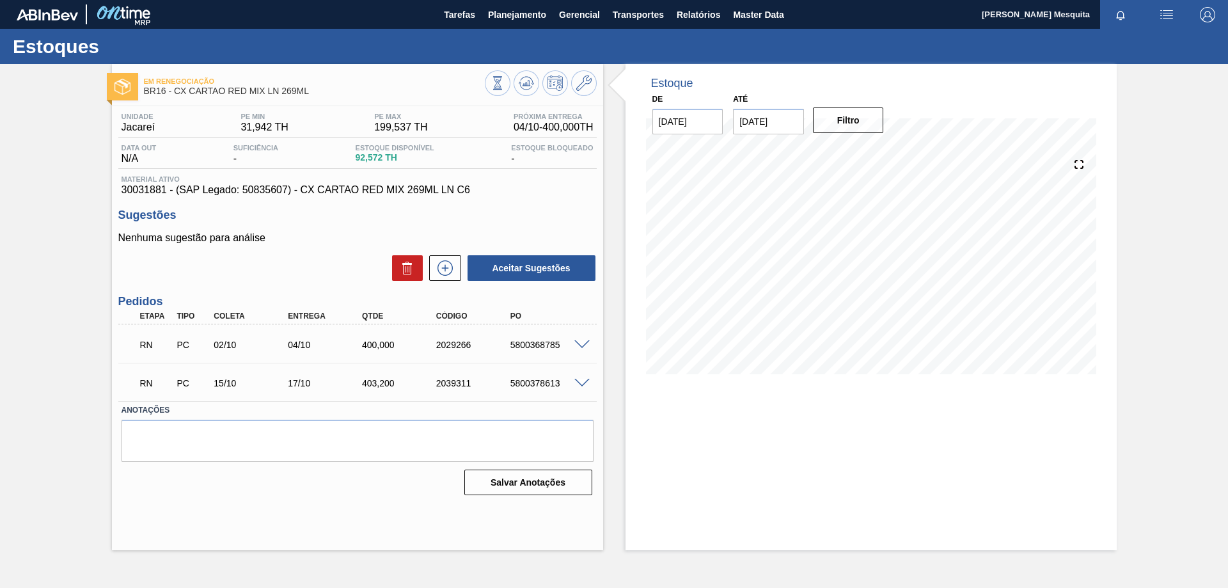
click at [579, 343] on span at bounding box center [581, 345] width 15 height 10
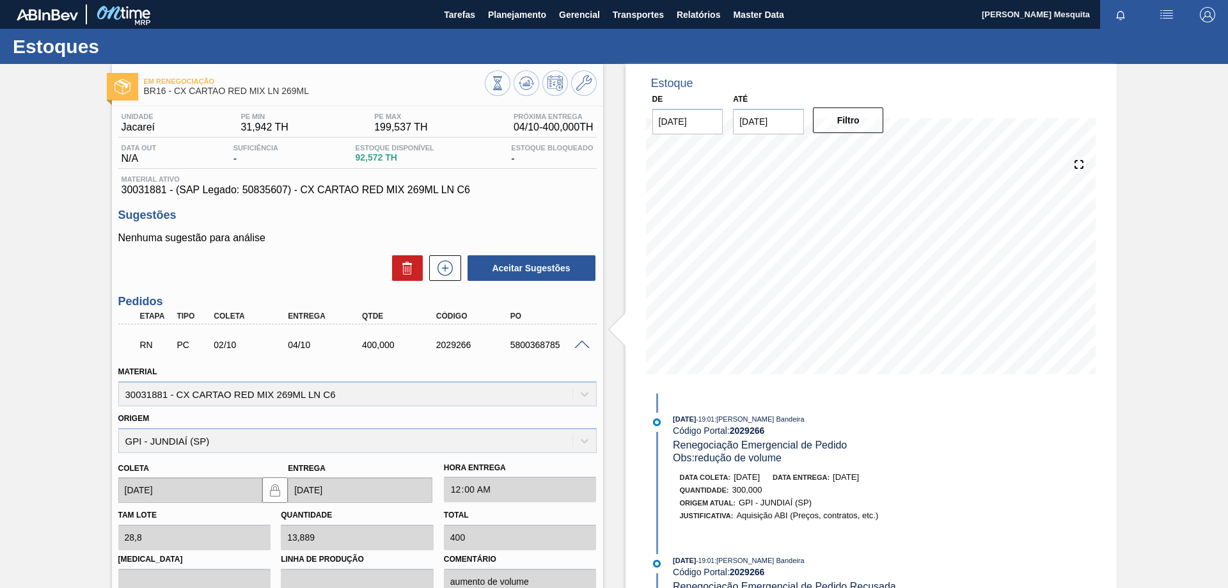
click at [579, 343] on span at bounding box center [581, 345] width 15 height 10
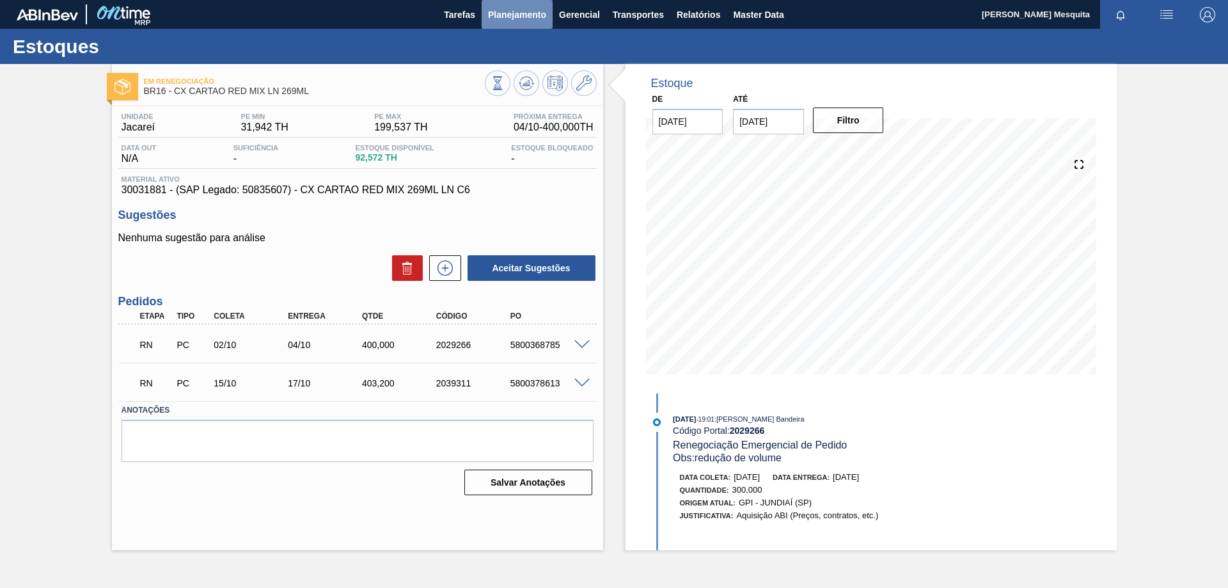
click at [517, 8] on span "Planejamento" at bounding box center [517, 14] width 58 height 15
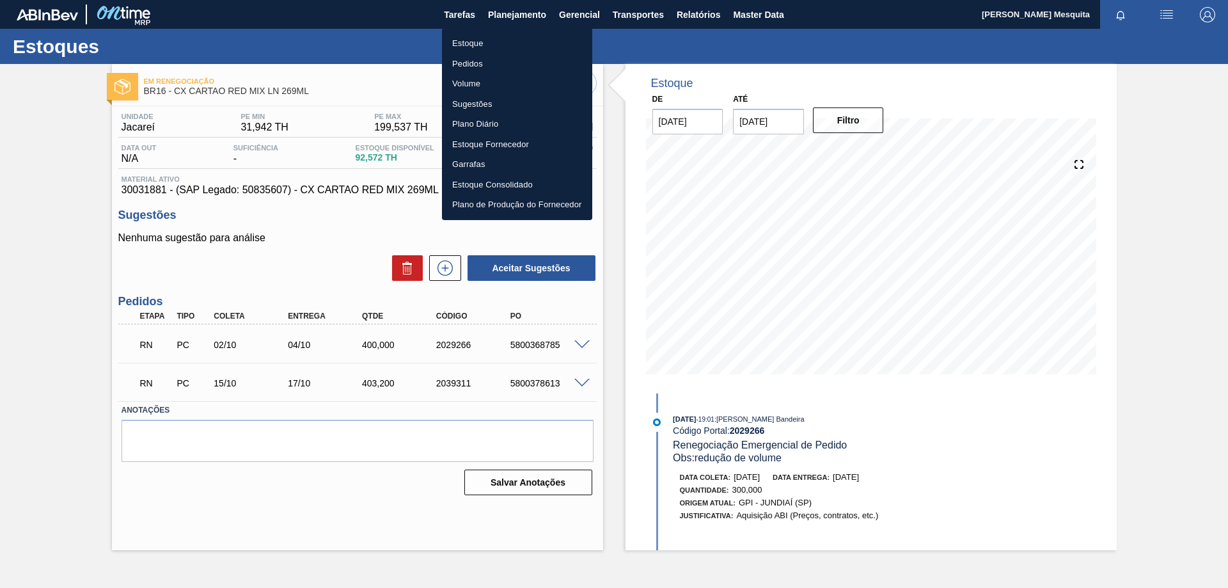
click at [485, 40] on li "Estoque" at bounding box center [517, 43] width 150 height 20
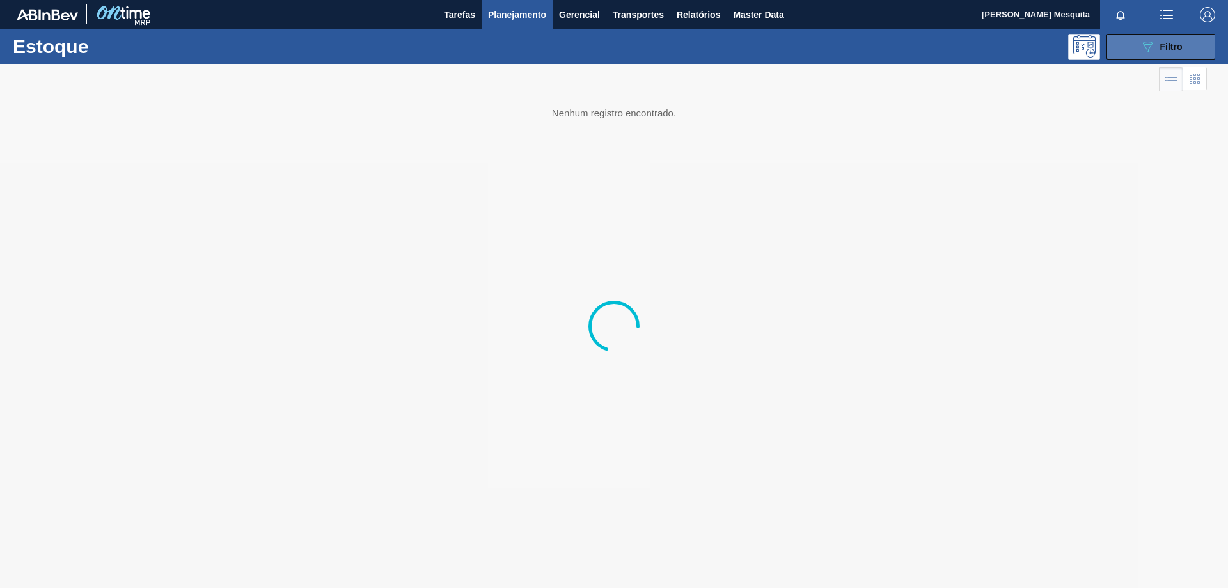
click at [1174, 43] on span "Filtro" at bounding box center [1171, 47] width 22 height 10
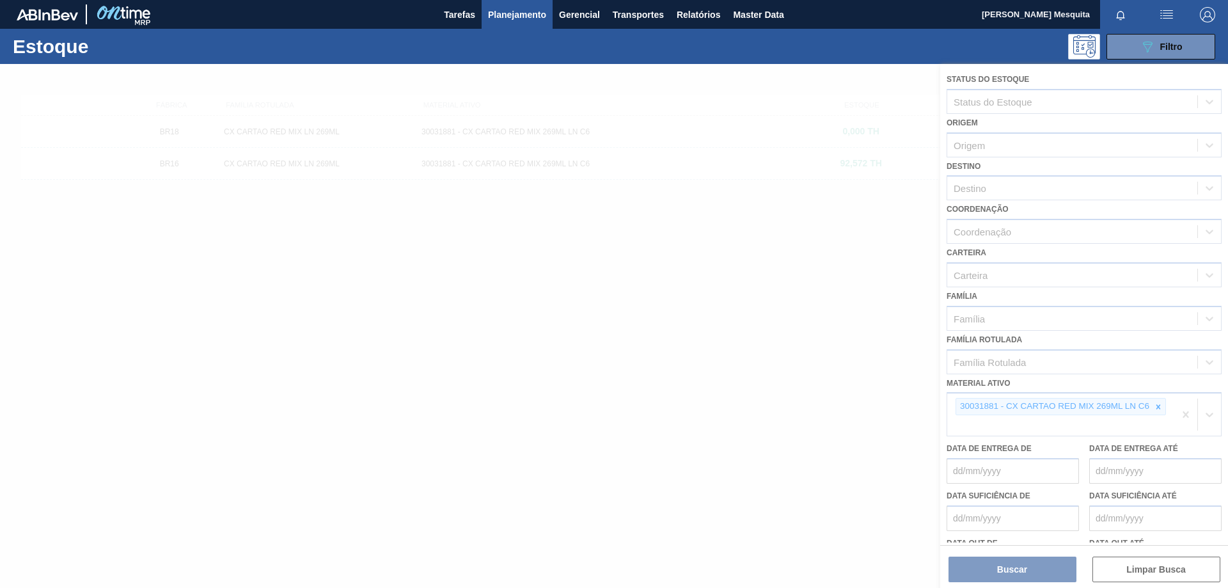
click at [1157, 409] on div at bounding box center [614, 326] width 1228 height 524
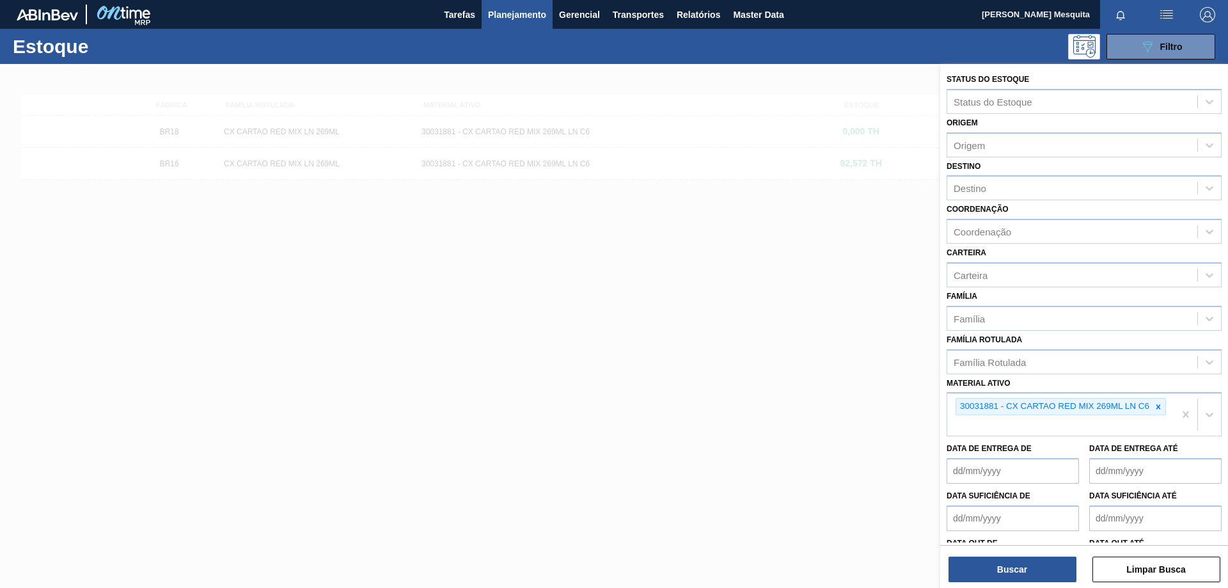
click at [1159, 409] on icon at bounding box center [1158, 406] width 9 height 9
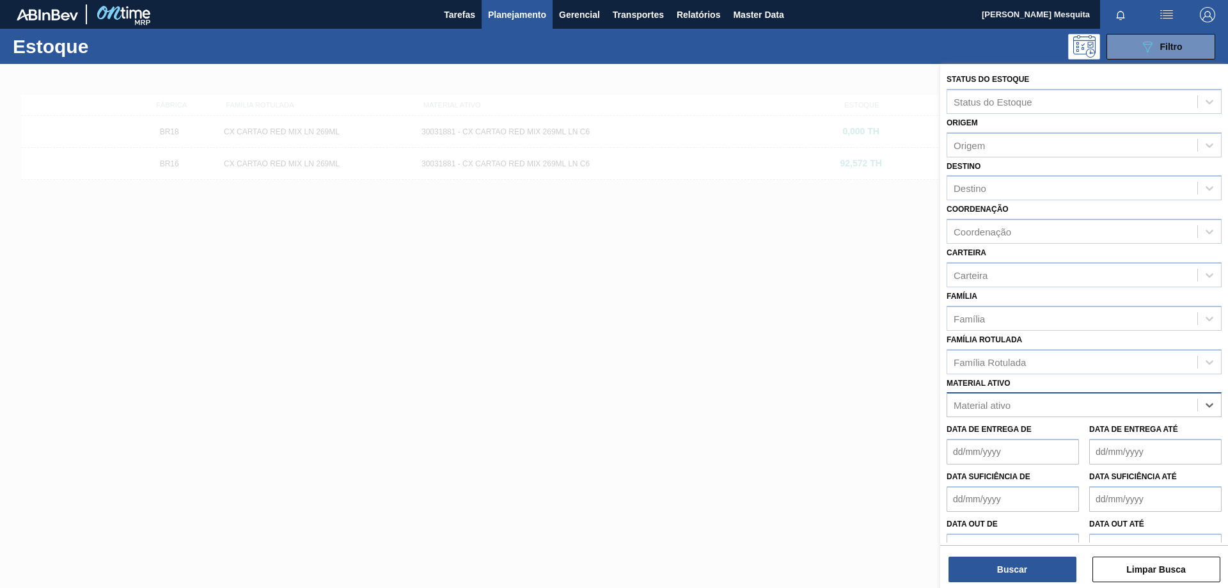
paste ativo "30031884"
type ativo "30031884"
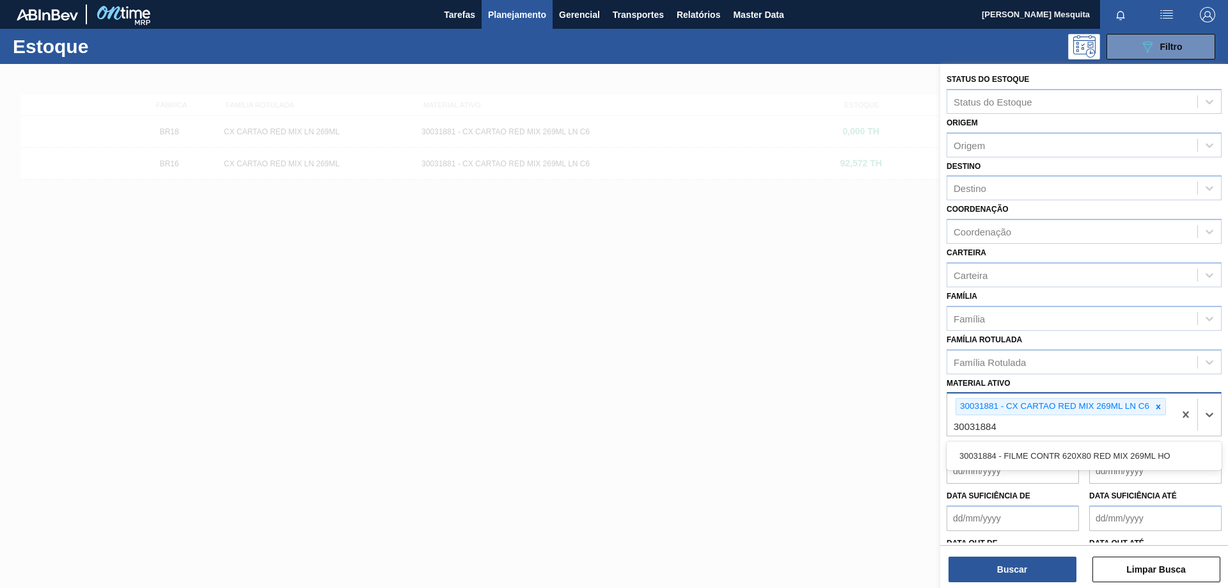
click at [1029, 454] on div "30031884 - FILME CONTR 620X80 RED MIX 269ML HO" at bounding box center [1084, 456] width 275 height 24
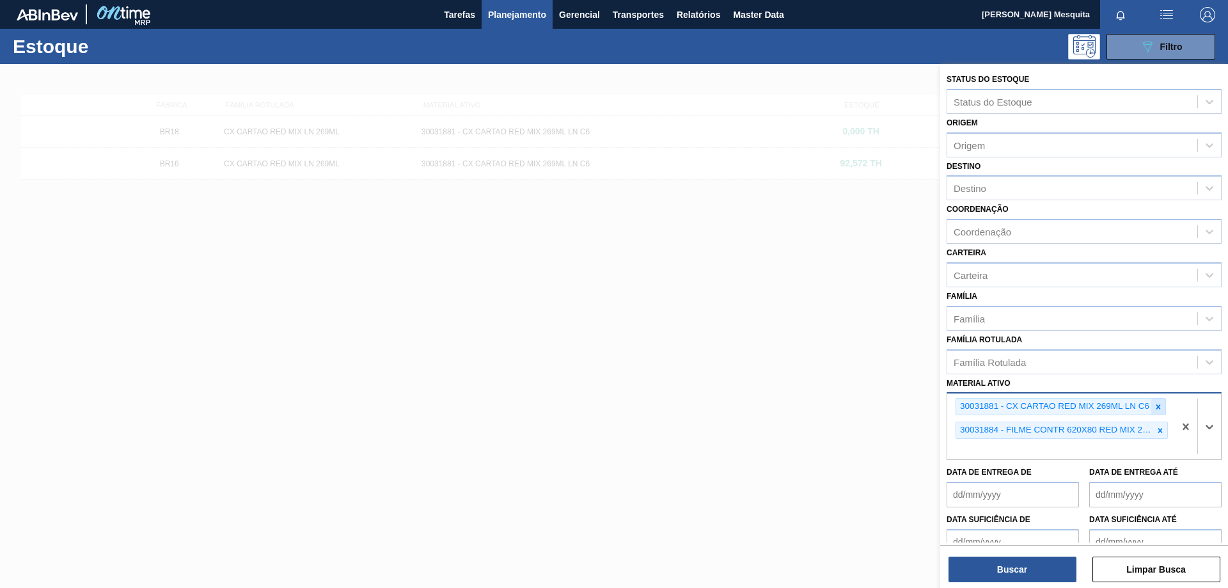
click at [1158, 406] on icon at bounding box center [1158, 406] width 4 height 4
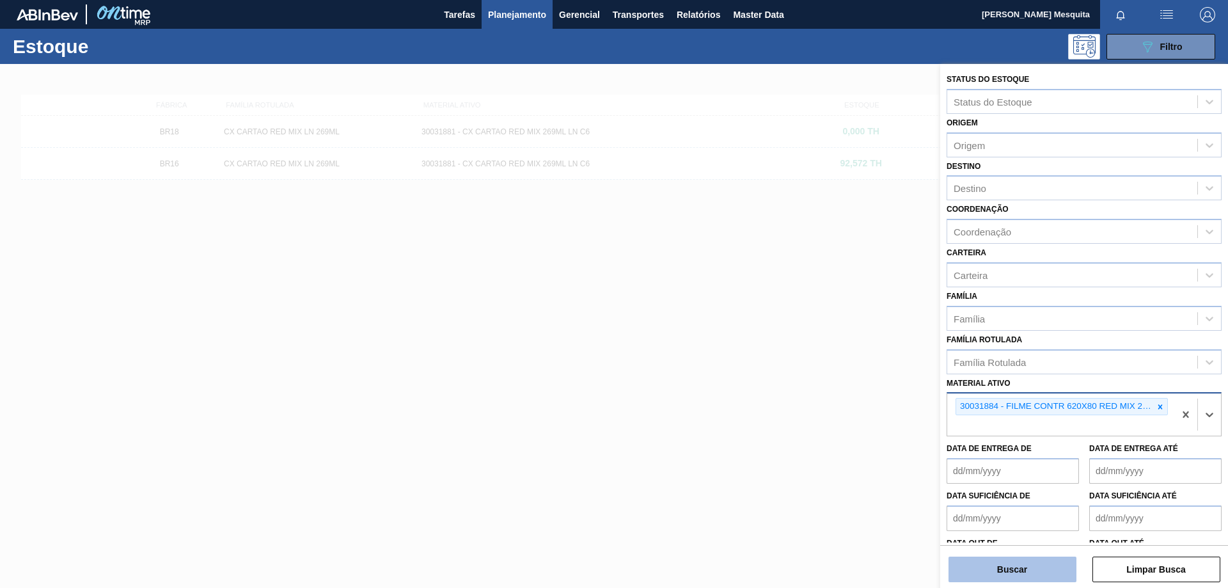
click at [1049, 573] on button "Buscar" at bounding box center [1013, 570] width 128 height 26
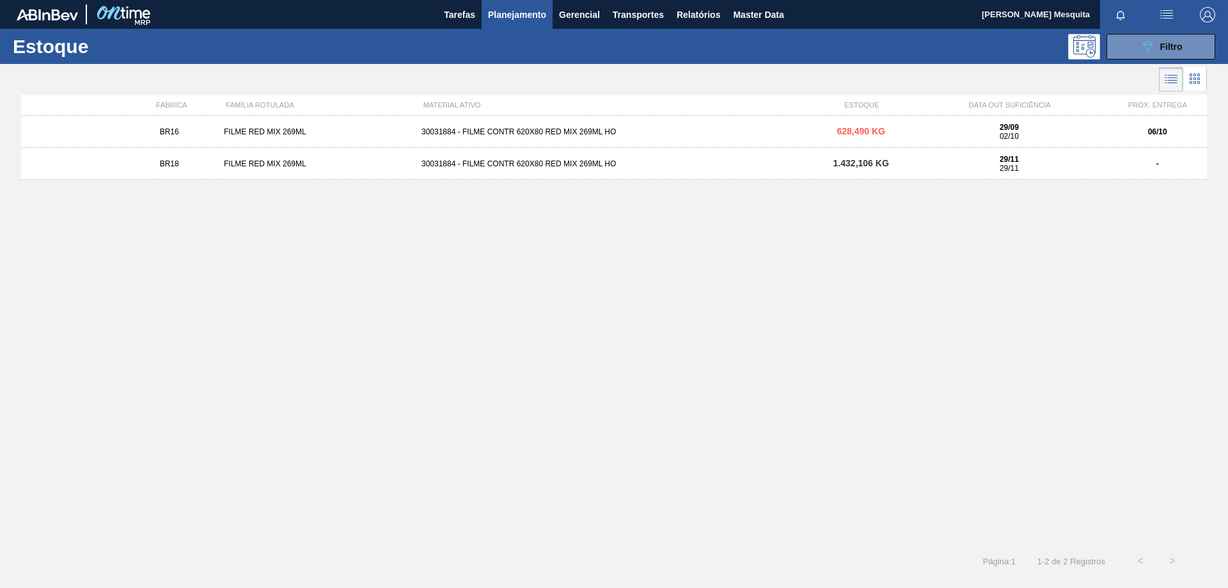
click at [560, 129] on div "30031884 - FILME CONTR 620X80 RED MIX 269ML HO" at bounding box center [613, 131] width 395 height 9
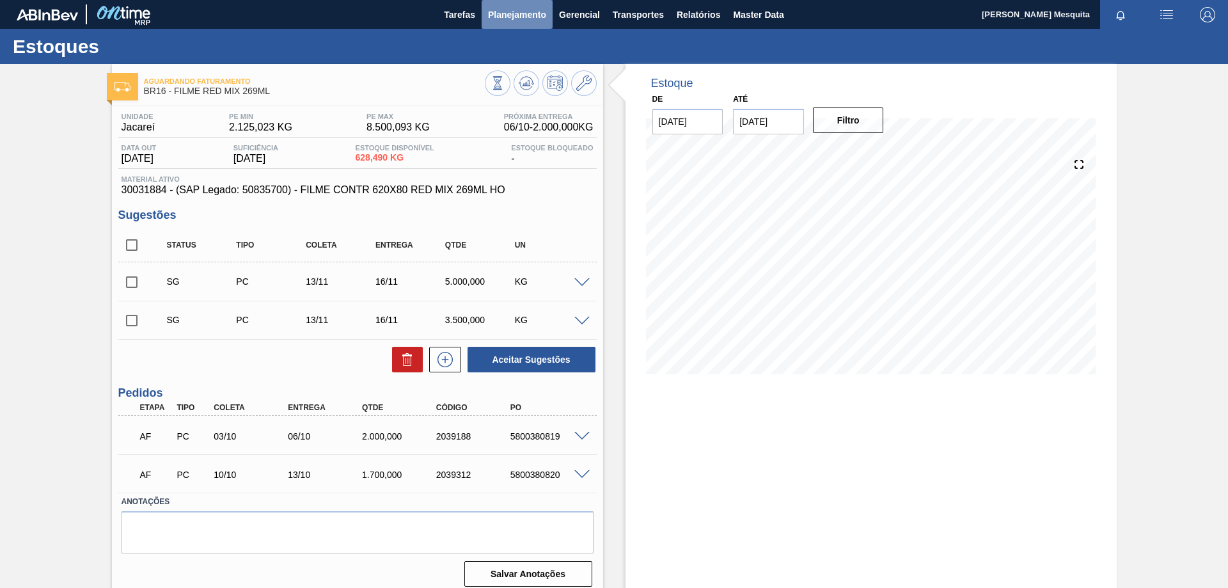
click at [528, 19] on span "Planejamento" at bounding box center [517, 14] width 58 height 15
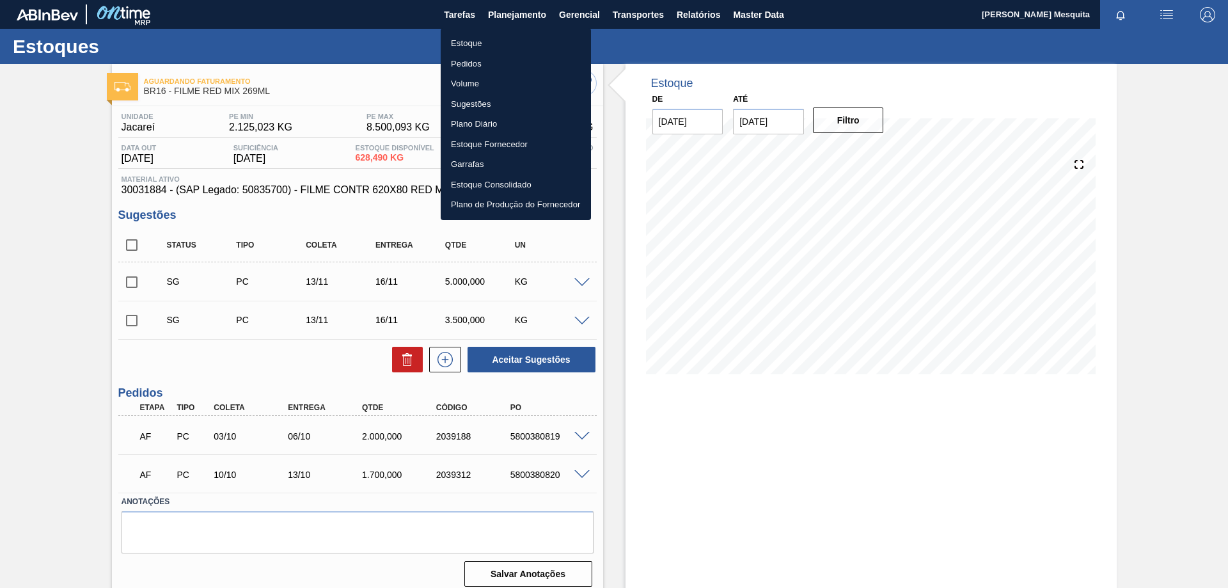
click at [705, 17] on div at bounding box center [614, 294] width 1228 height 588
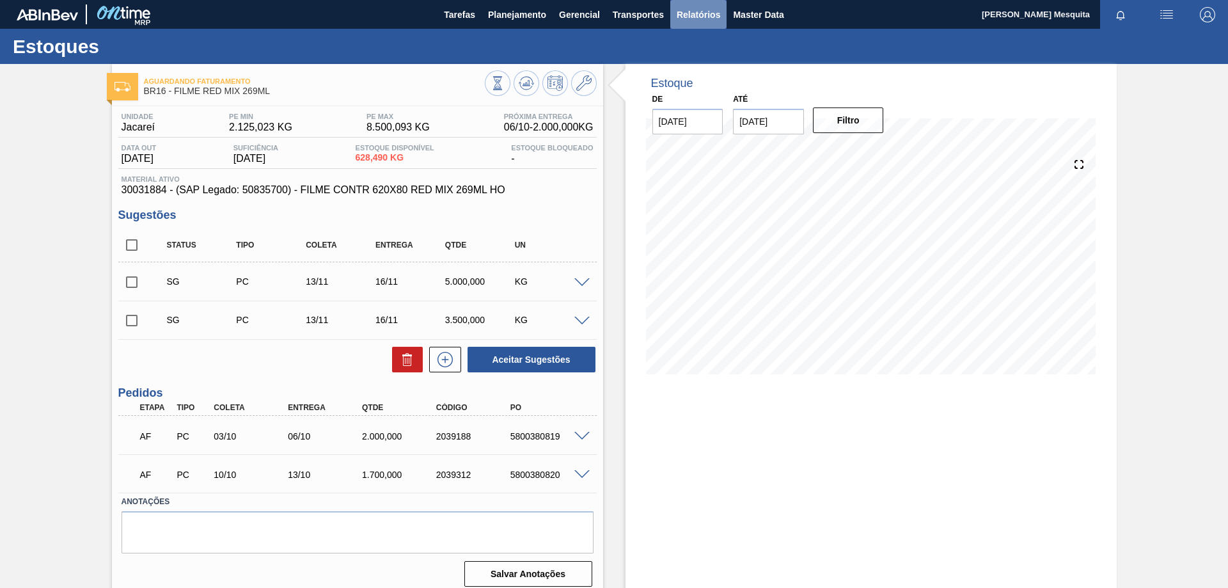
click at [704, 10] on span "Relatórios" at bounding box center [698, 14] width 43 height 15
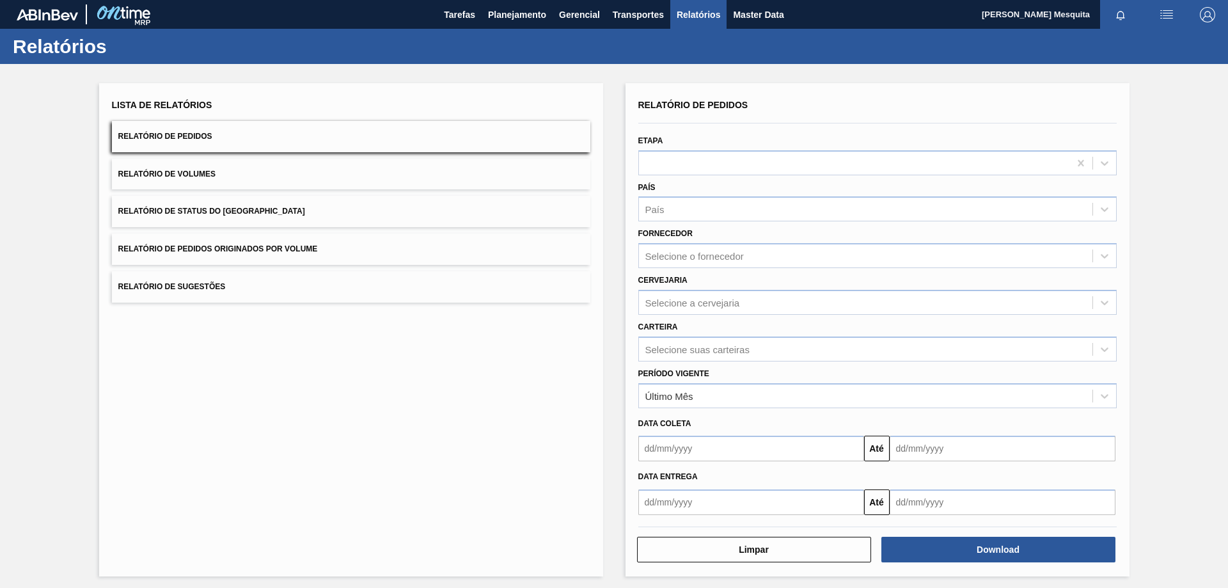
click at [684, 499] on input "text" at bounding box center [751, 502] width 226 height 26
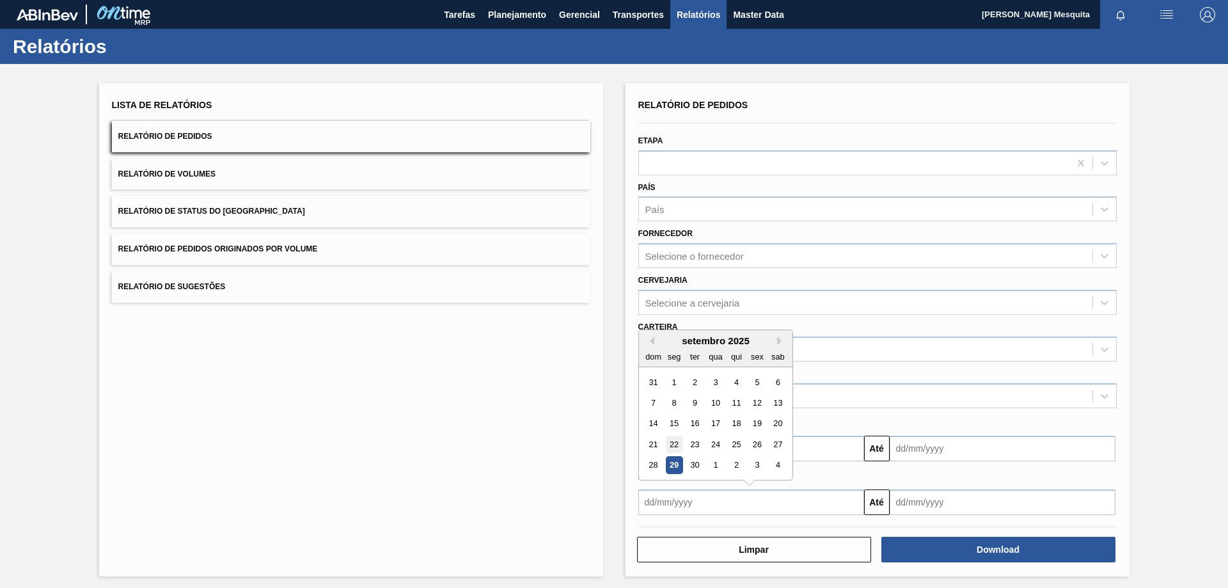
click at [674, 439] on div "22" at bounding box center [673, 444] width 17 height 17
type input "22/09/2025"
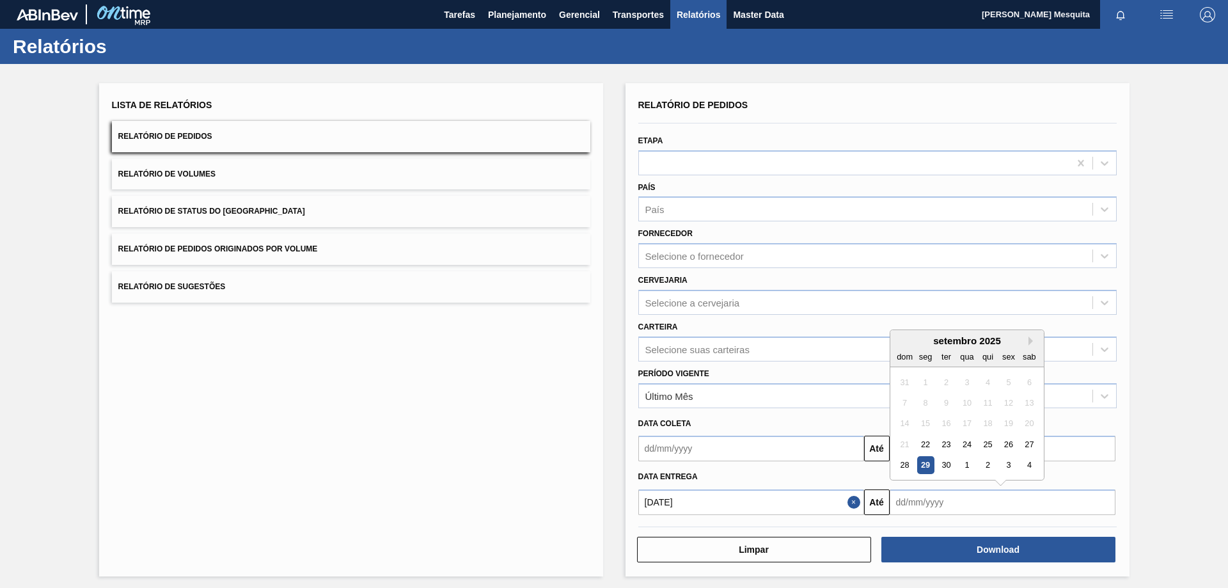
click at [920, 498] on input "text" at bounding box center [1003, 502] width 226 height 26
click at [1029, 341] on button "Next Month" at bounding box center [1033, 340] width 9 height 9
click at [1004, 465] on div "31" at bounding box center [1008, 465] width 17 height 17
type input "31/10/2025"
click at [1164, 493] on div "Lista de Relatórios Relatório de Pedidos Relatório de Volumes Relatório de Stat…" at bounding box center [614, 328] width 1228 height 528
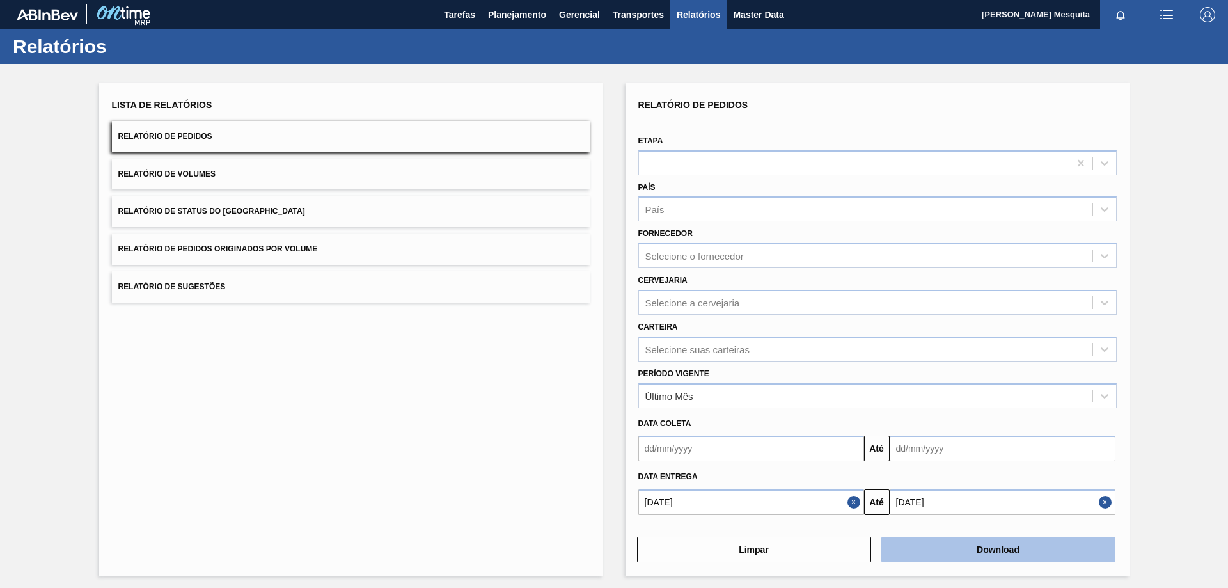
click at [1017, 546] on button "Download" at bounding box center [998, 550] width 234 height 26
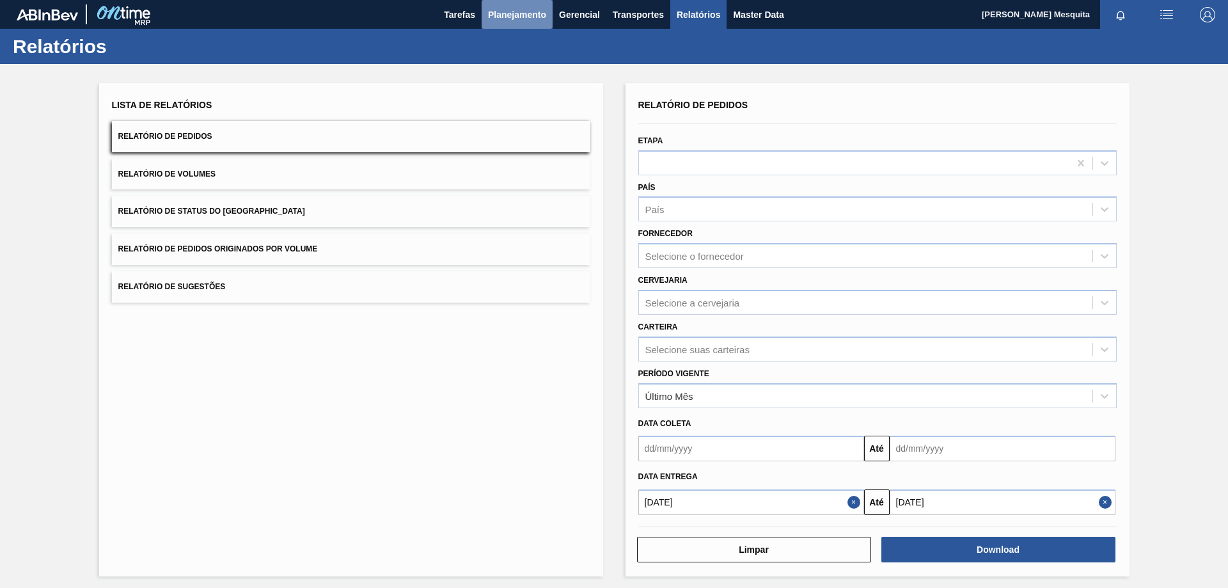
click at [503, 8] on span "Planejamento" at bounding box center [517, 14] width 58 height 15
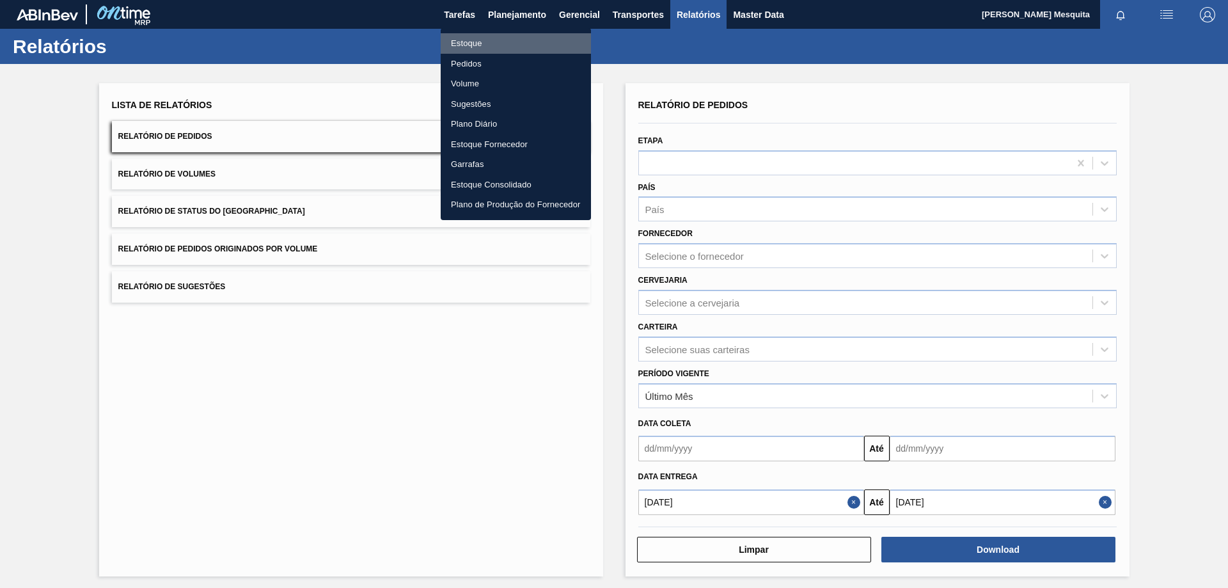
click at [463, 43] on li "Estoque" at bounding box center [516, 43] width 150 height 20
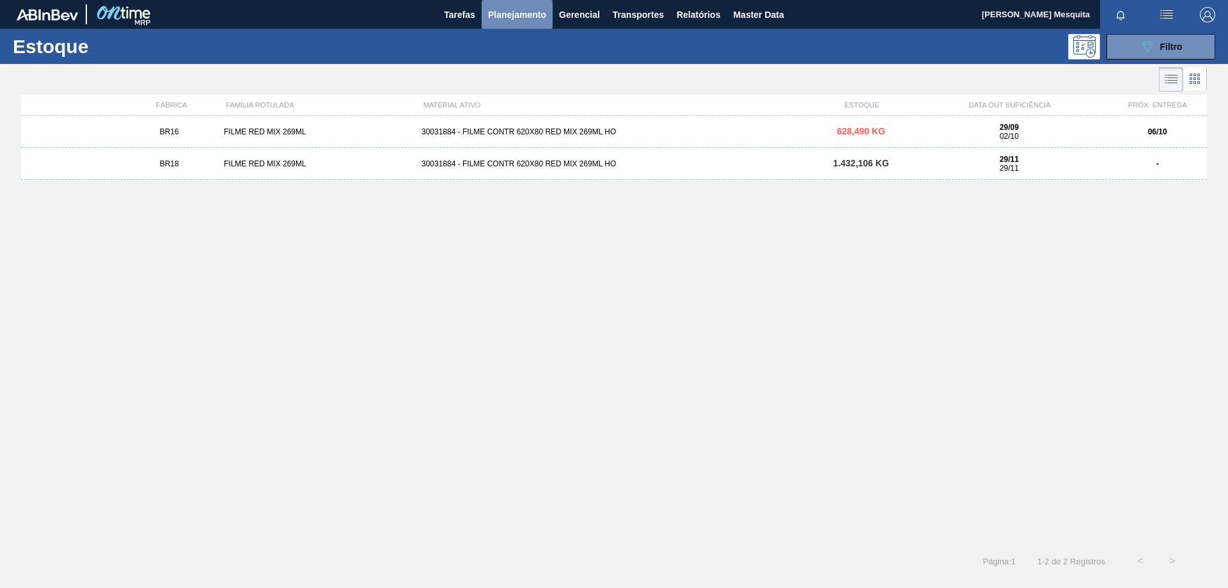
click at [521, 18] on span "Planejamento" at bounding box center [517, 14] width 58 height 15
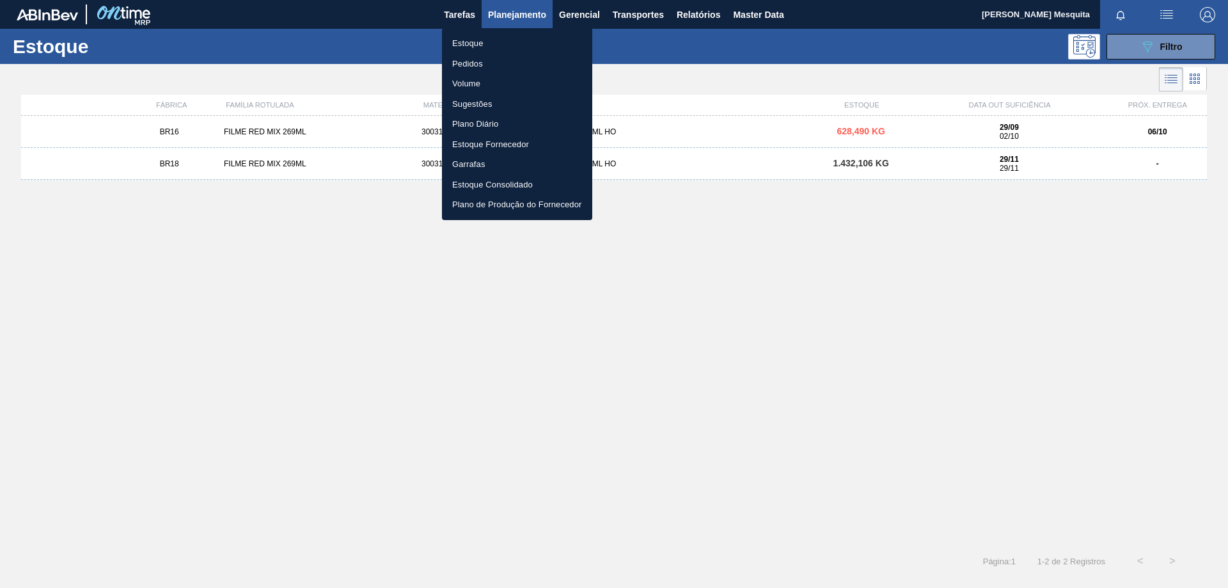
click at [461, 43] on li "Estoque" at bounding box center [517, 43] width 150 height 20
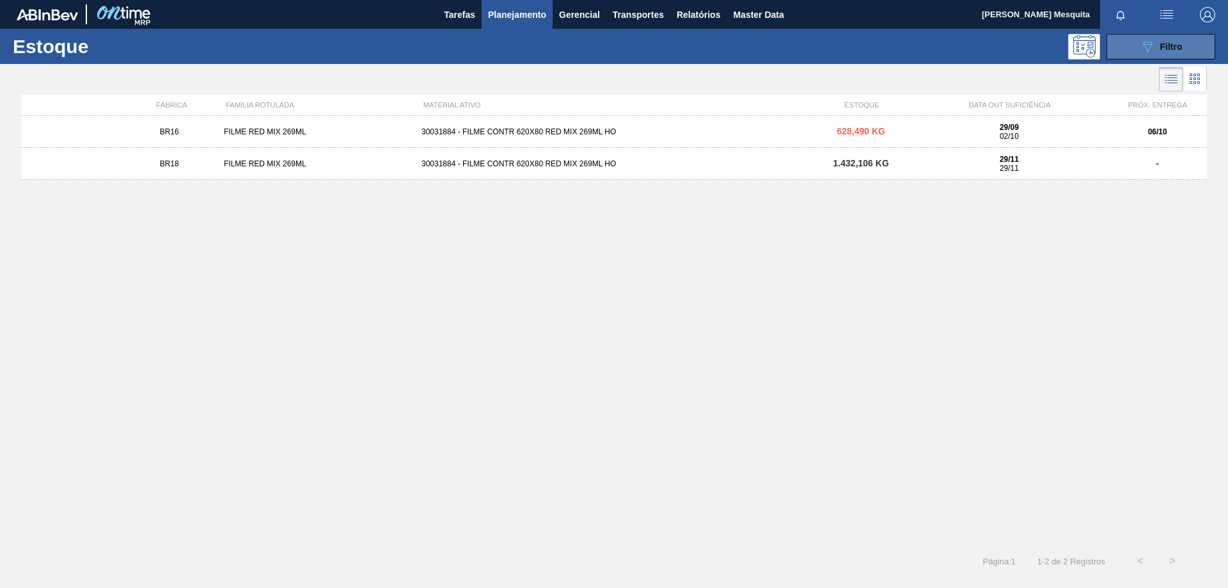
click at [1179, 46] on span "Filtro" at bounding box center [1171, 47] width 22 height 10
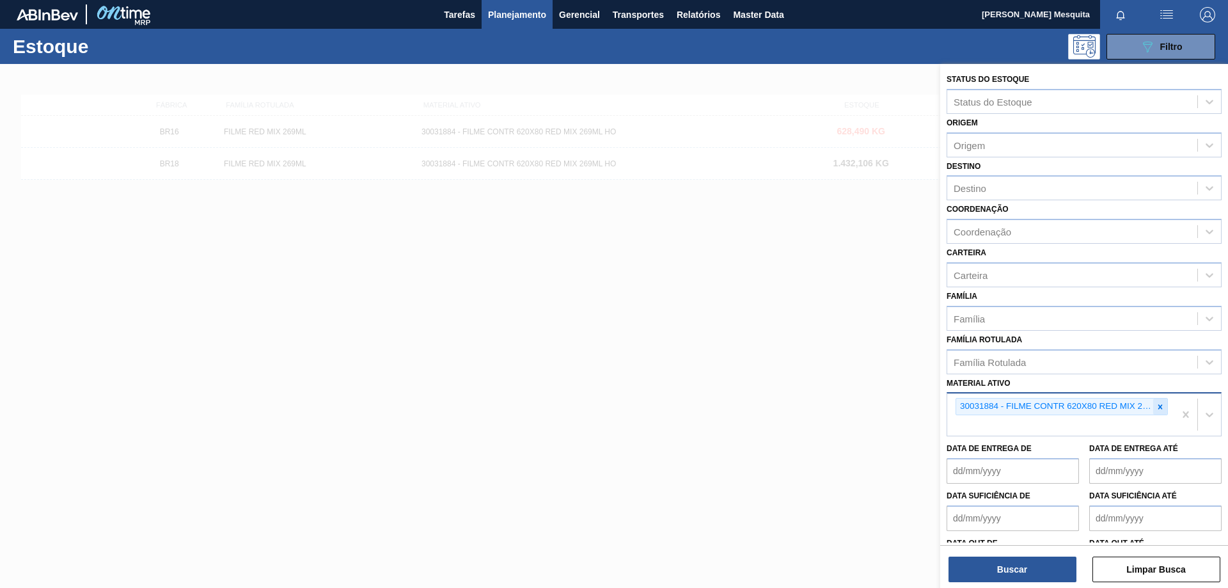
click at [1156, 407] on icon at bounding box center [1160, 406] width 9 height 9
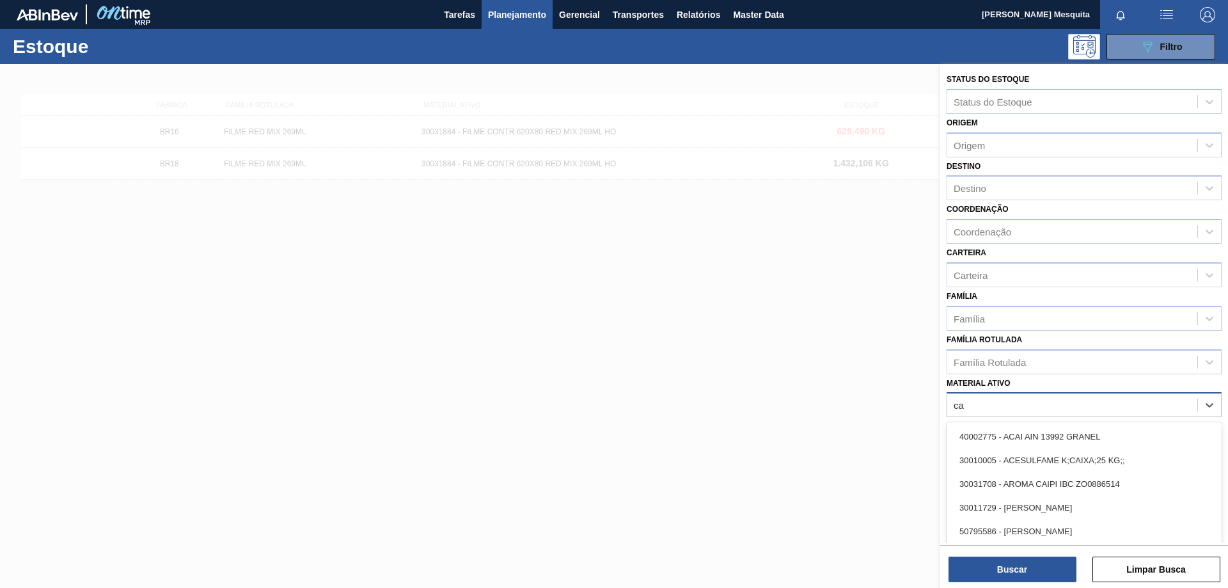
type ativo "c"
type ativo "red mi"
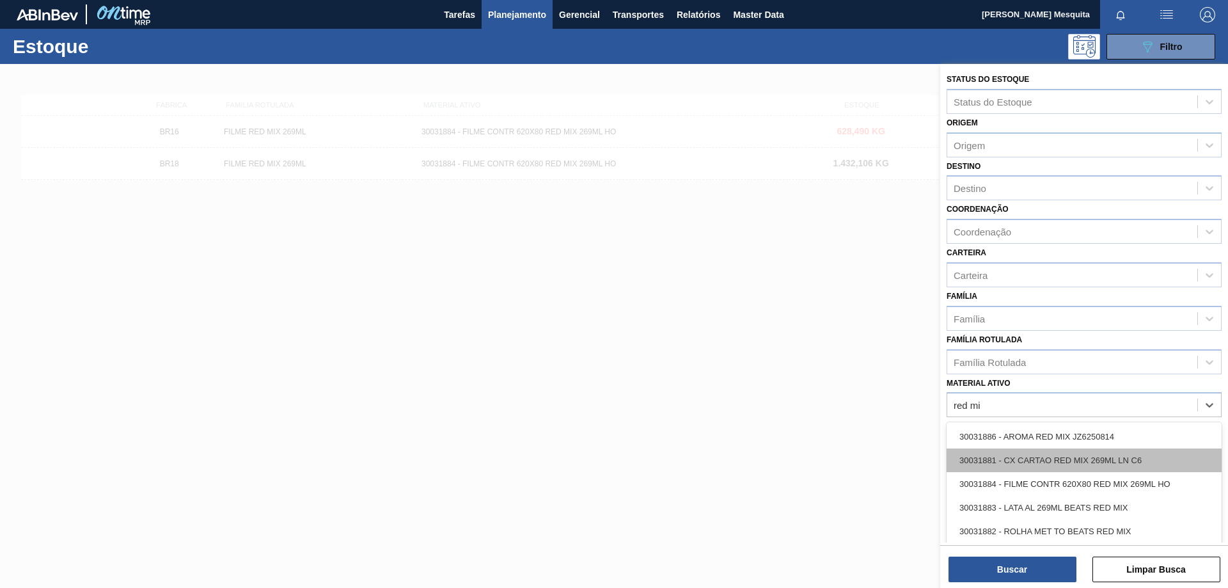
click at [1108, 455] on div "30031881 - CX CARTAO RED MIX 269ML LN C6" at bounding box center [1084, 460] width 275 height 24
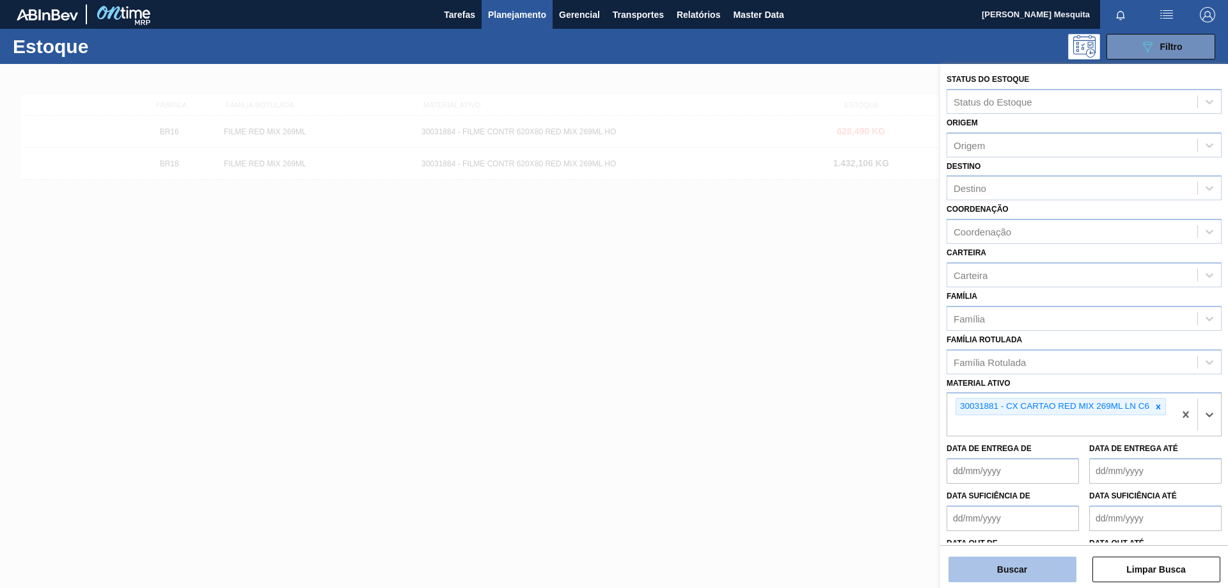
click at [1027, 563] on button "Buscar" at bounding box center [1013, 570] width 128 height 26
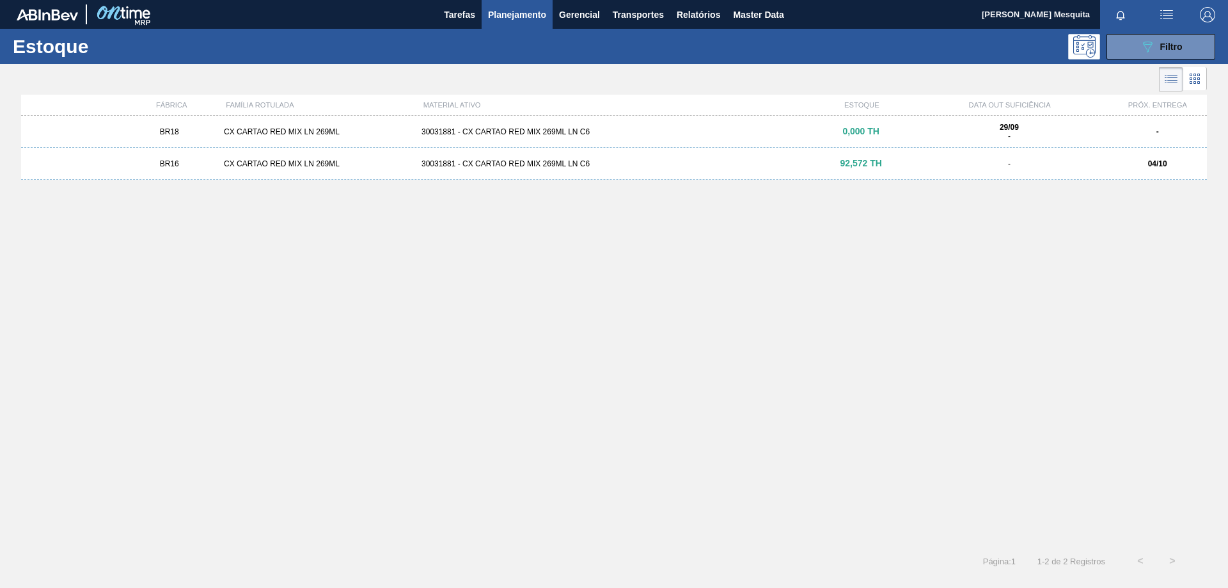
click at [264, 161] on div "CX CARTAO RED MIX LN 269ML" at bounding box center [318, 163] width 198 height 9
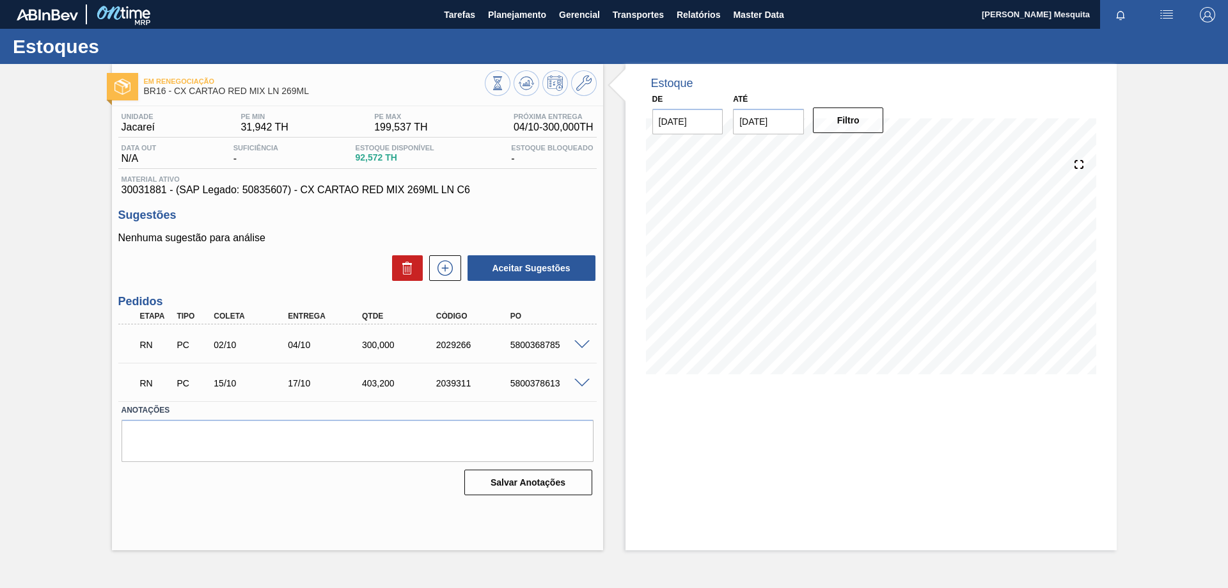
click at [580, 342] on span at bounding box center [581, 345] width 15 height 10
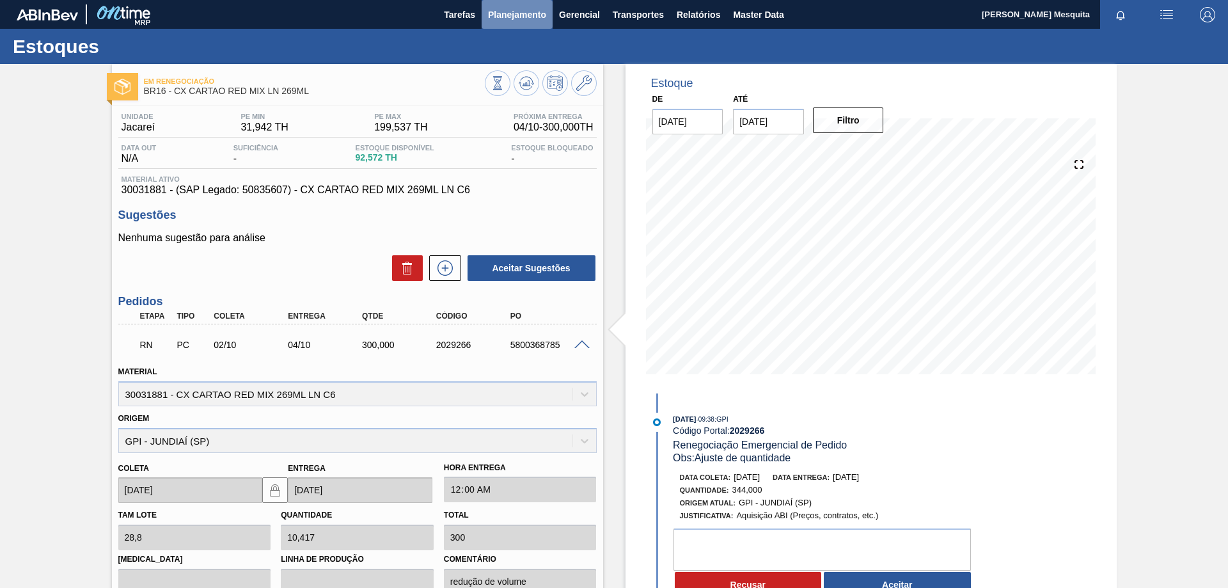
click at [526, 19] on span "Planejamento" at bounding box center [517, 14] width 58 height 15
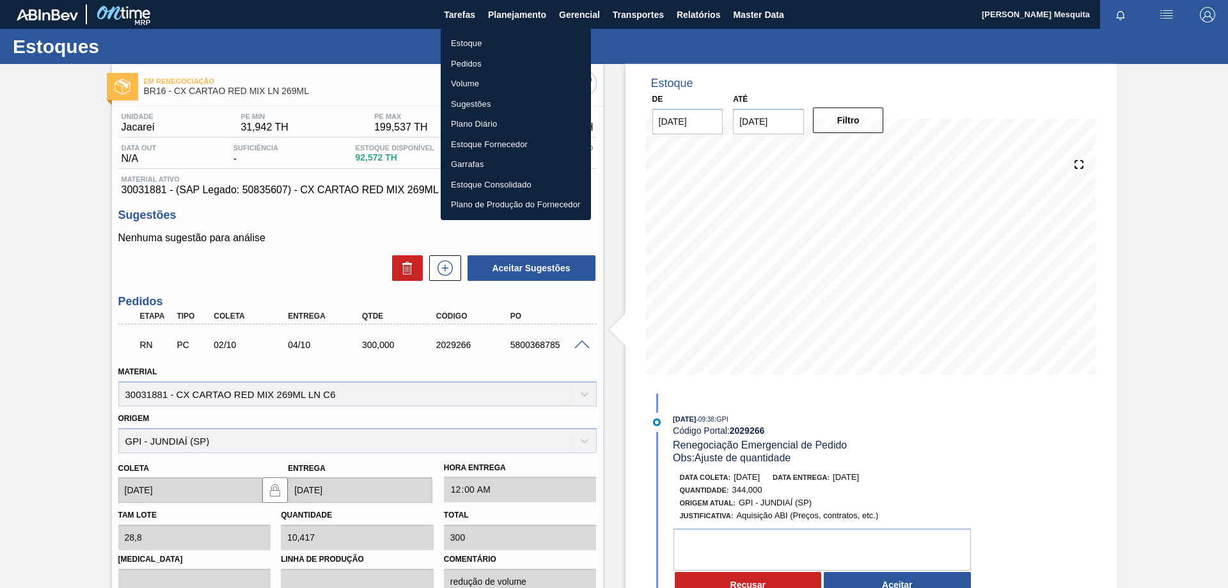
click at [488, 44] on li "Estoque" at bounding box center [516, 43] width 150 height 20
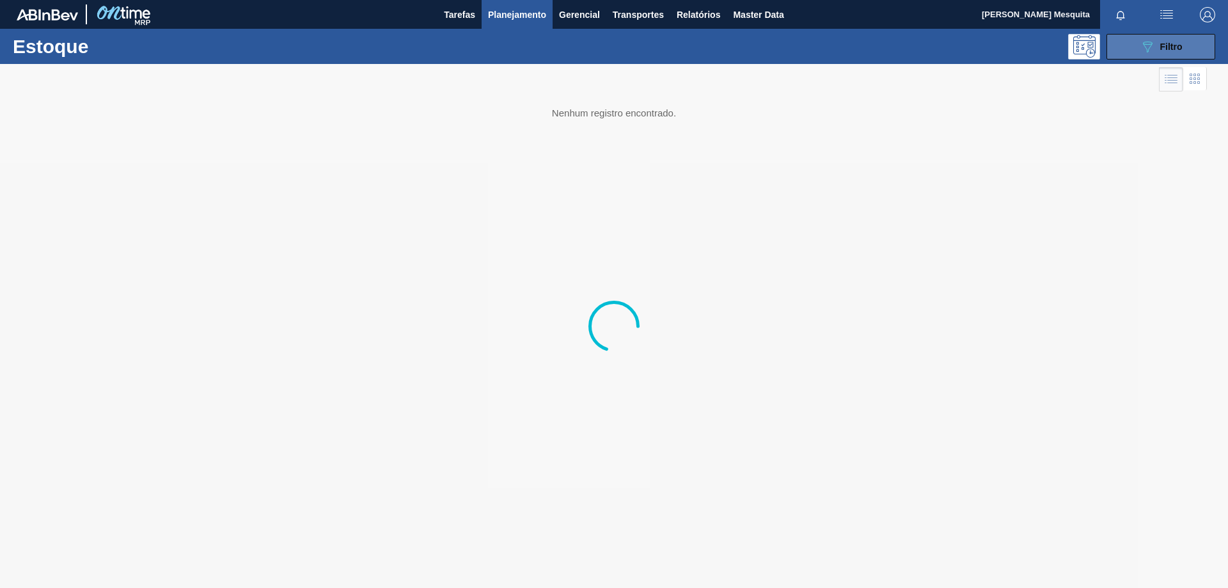
click at [1170, 46] on span "Filtro" at bounding box center [1171, 47] width 22 height 10
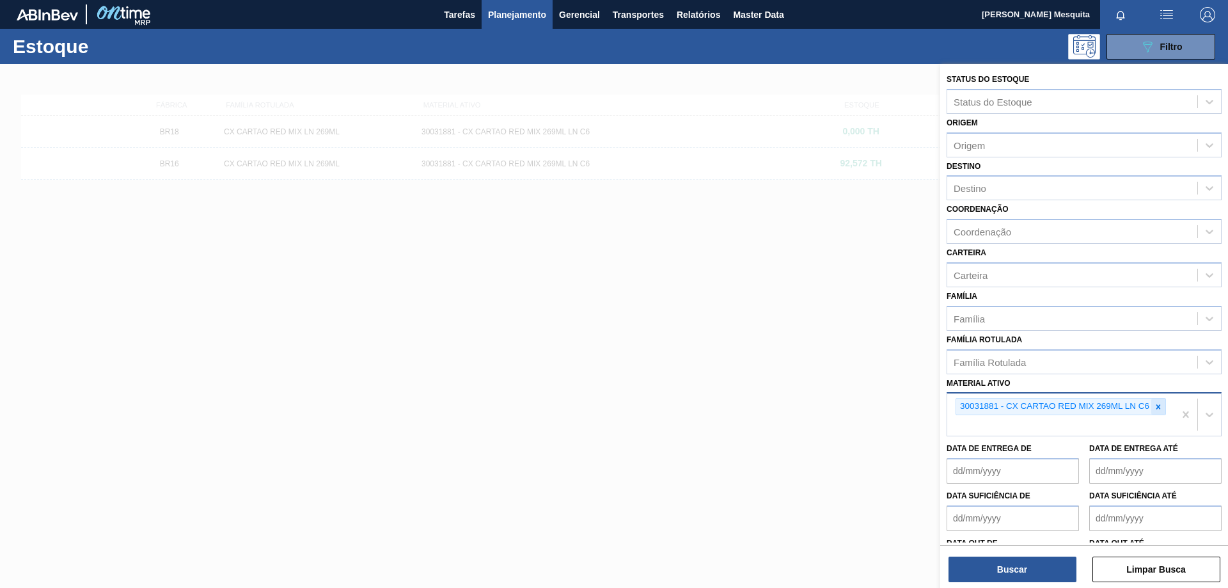
click at [1160, 411] on icon at bounding box center [1158, 406] width 9 height 9
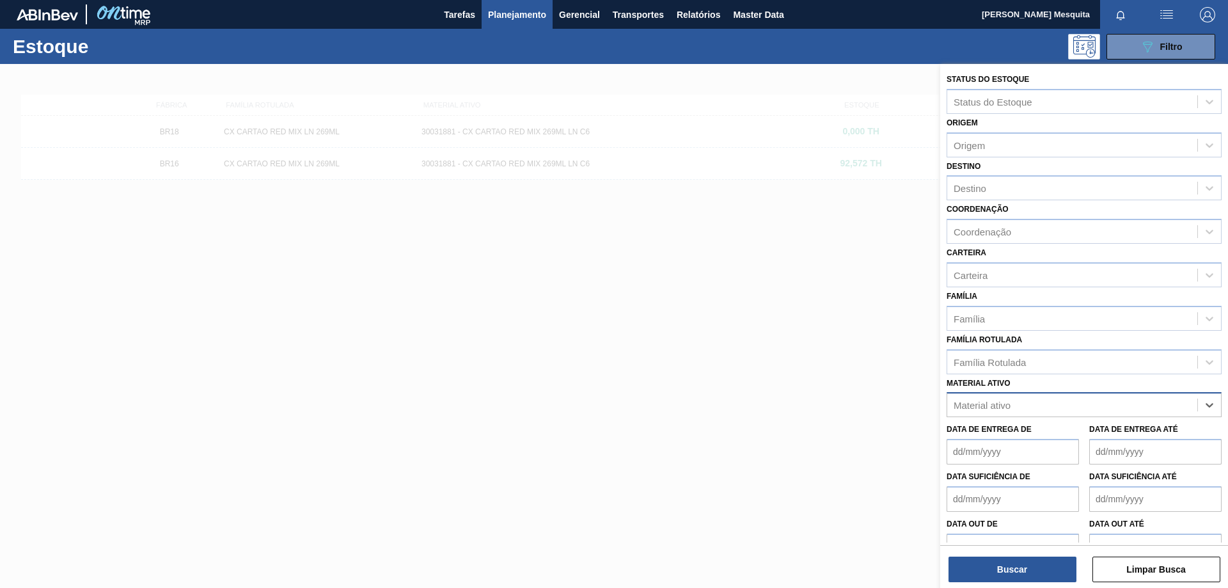
paste ativo "30034418"
type ativo "30034418"
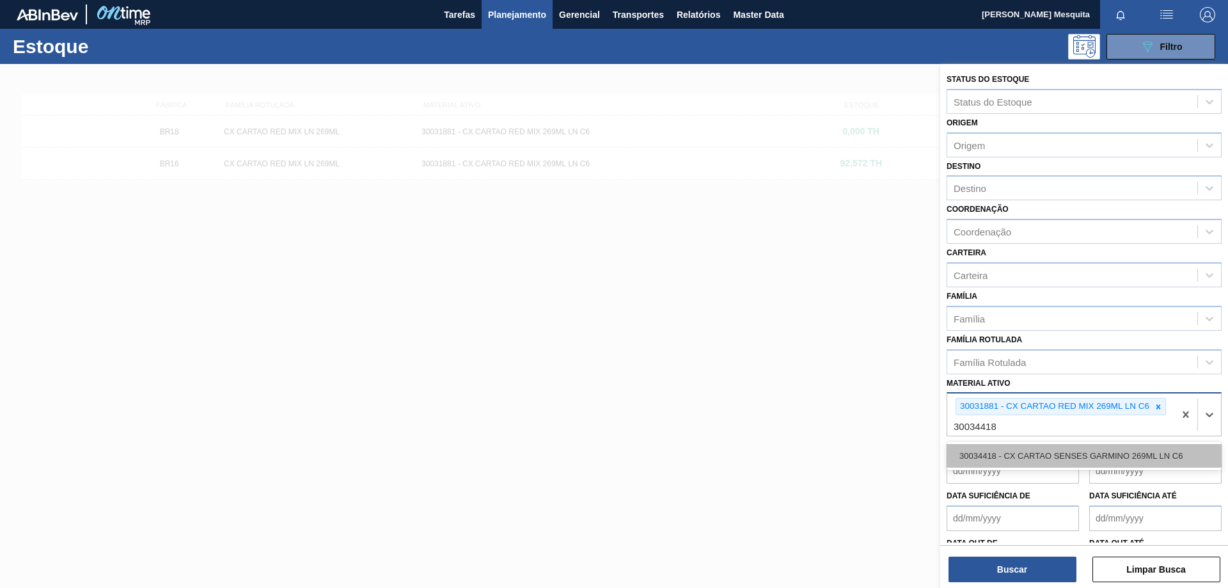
click at [1046, 456] on div "30034418 - CX CARTAO SENSES GARMINO 269ML LN C6" at bounding box center [1084, 456] width 275 height 24
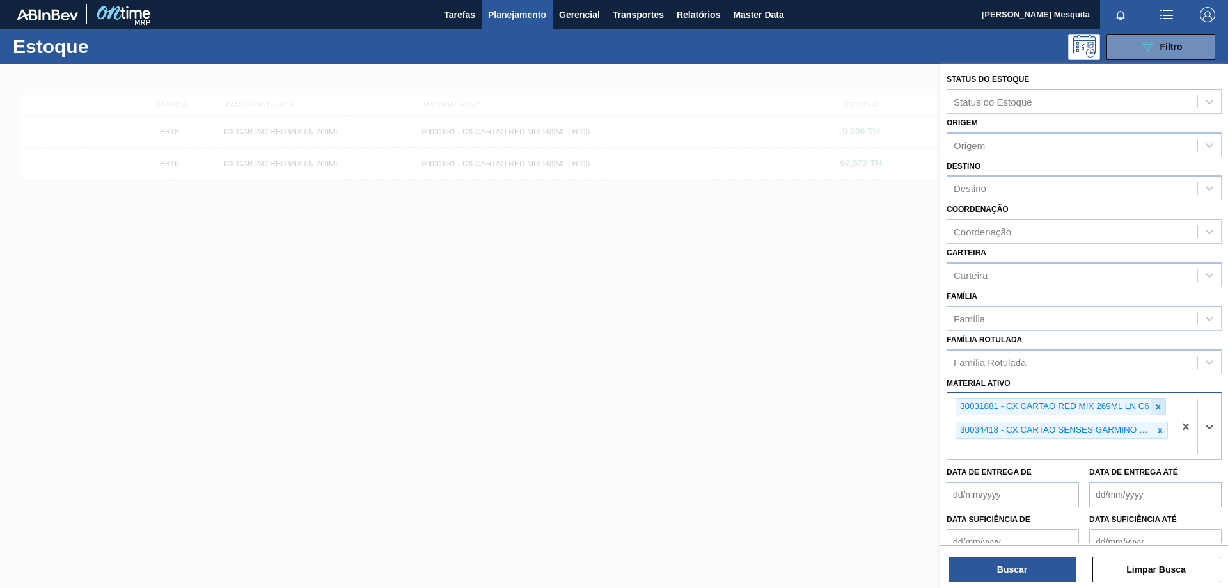
click at [1164, 406] on div at bounding box center [1158, 407] width 14 height 16
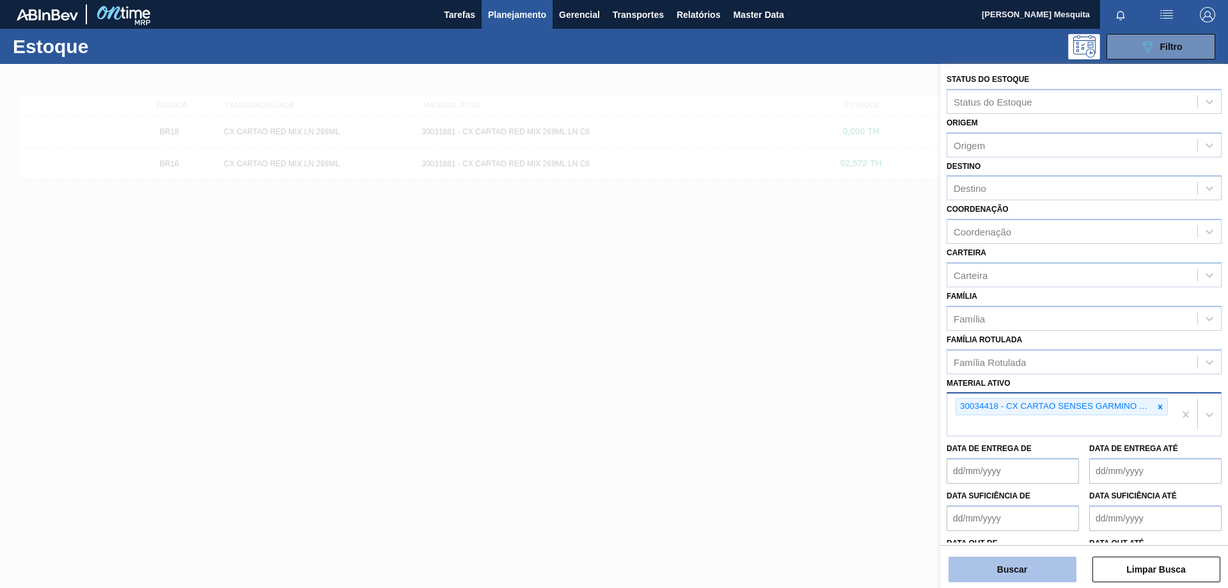
click at [1011, 572] on button "Buscar" at bounding box center [1013, 570] width 128 height 26
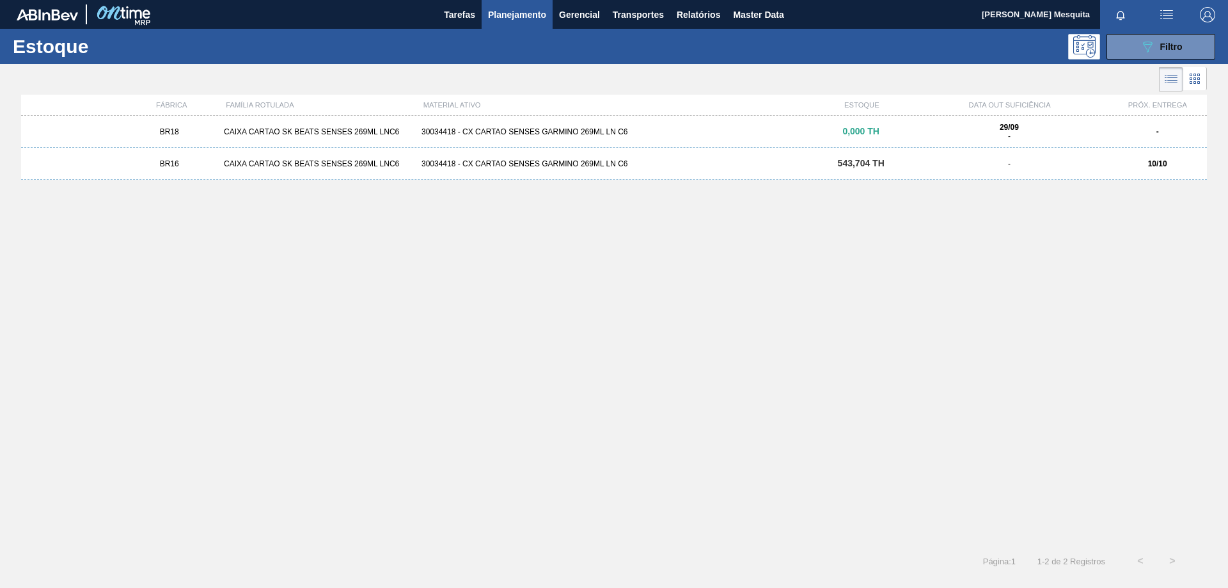
click at [258, 164] on div "CAIXA CARTAO SK BEATS SENSES 269ML LNC6" at bounding box center [318, 163] width 198 height 9
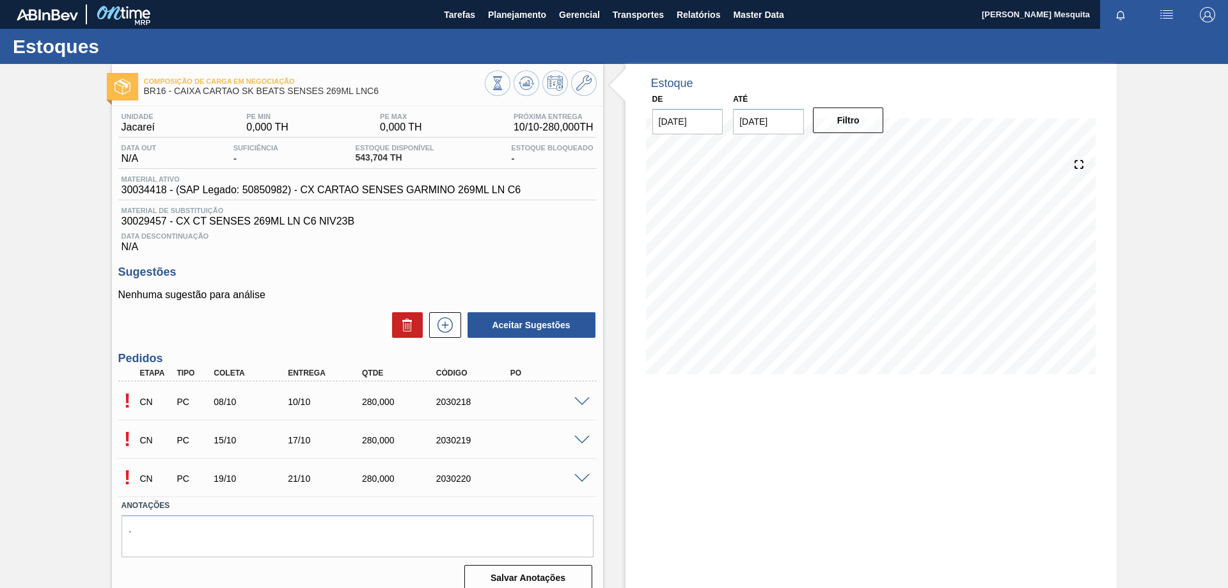
click at [583, 397] on span at bounding box center [581, 402] width 15 height 10
